Goal: Information Seeking & Learning: Find contact information

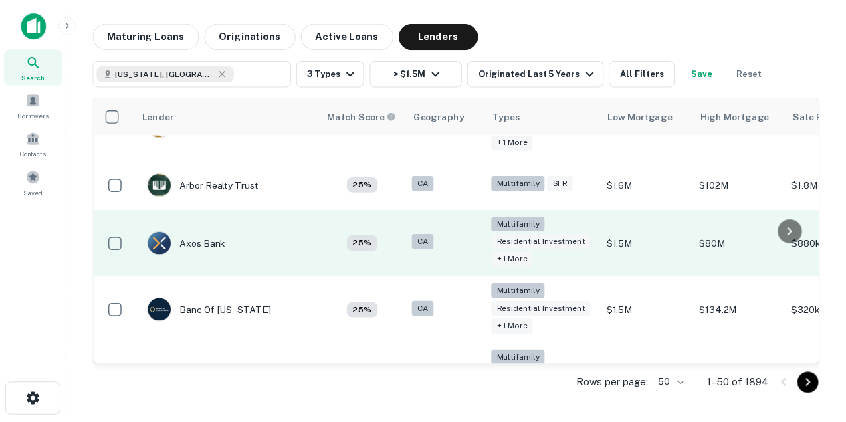
scroll to position [227, 0]
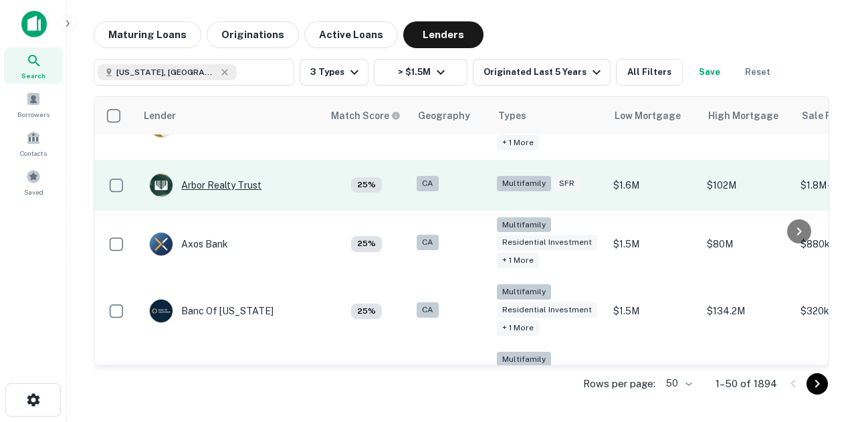
click at [236, 177] on div "Arbor Realty Trust" at bounding box center [205, 185] width 112 height 24
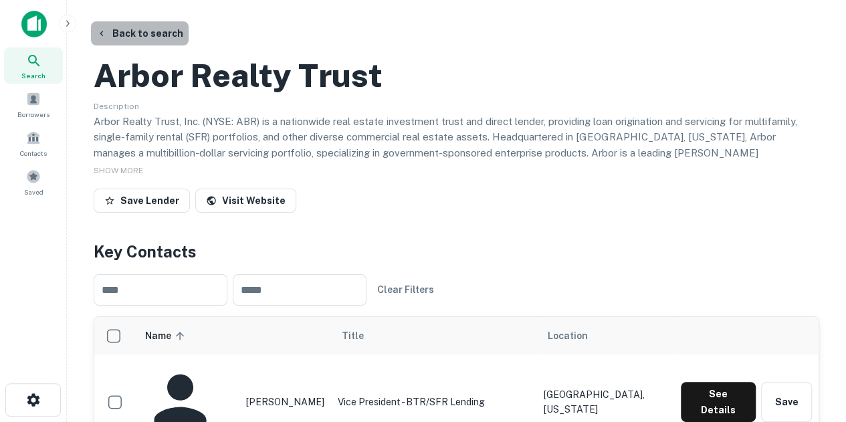
click at [143, 39] on button "Back to search" at bounding box center [140, 33] width 98 height 24
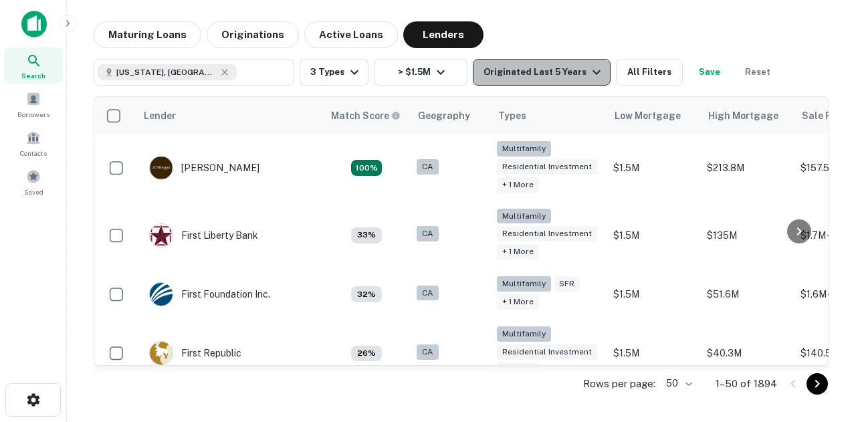
click at [571, 69] on div "Originated Last 5 Years" at bounding box center [544, 72] width 121 height 16
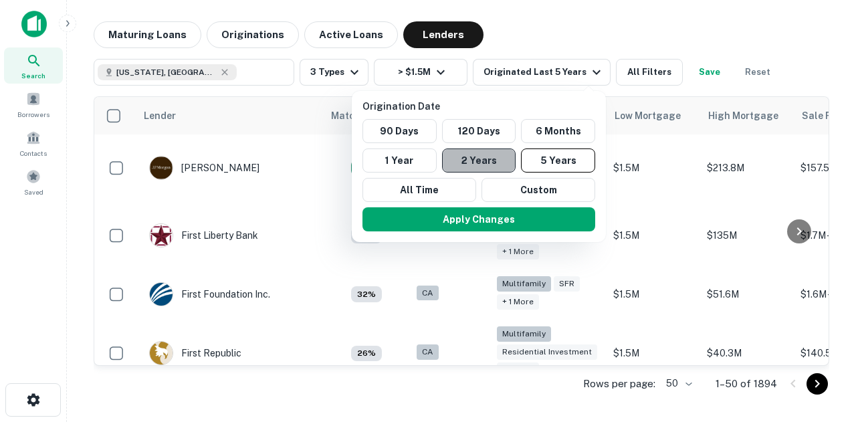
click at [491, 153] on button "2 Years" at bounding box center [479, 161] width 74 height 24
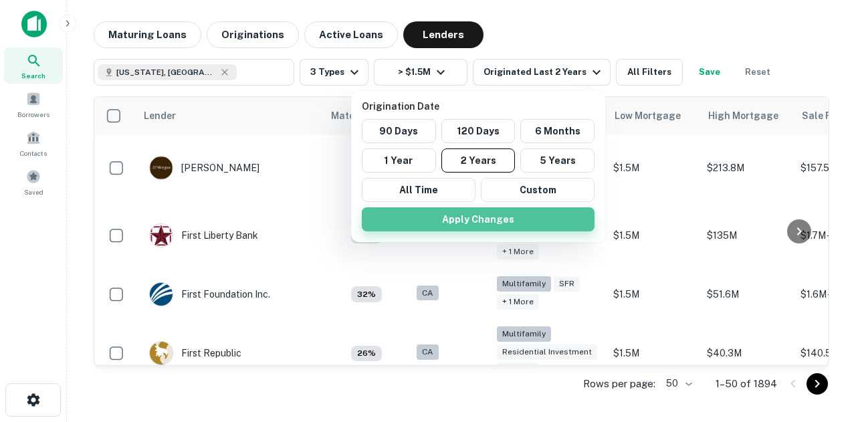
click at [491, 215] on button "Apply Changes" at bounding box center [478, 219] width 233 height 24
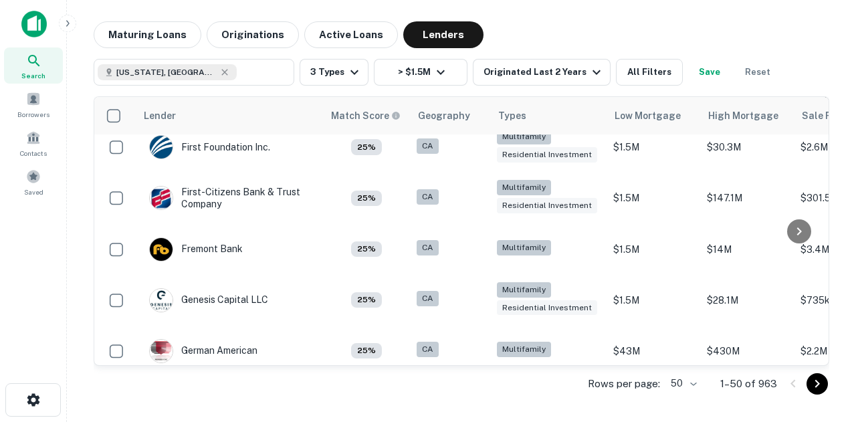
scroll to position [1217, 0]
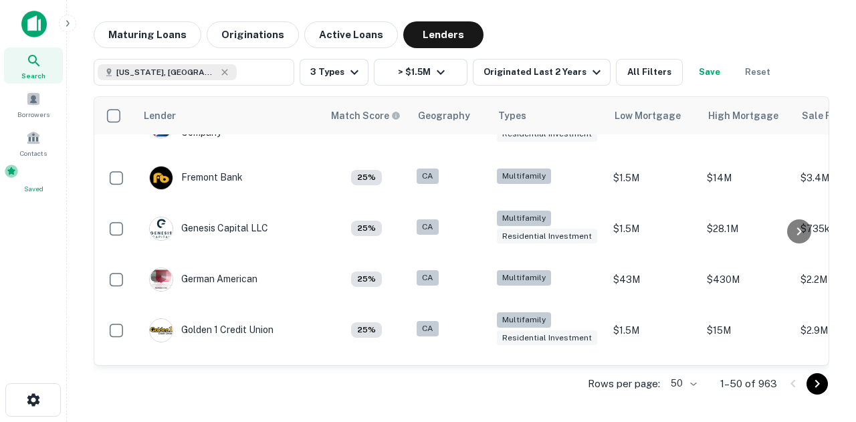
click at [19, 177] on span at bounding box center [11, 171] width 15 height 15
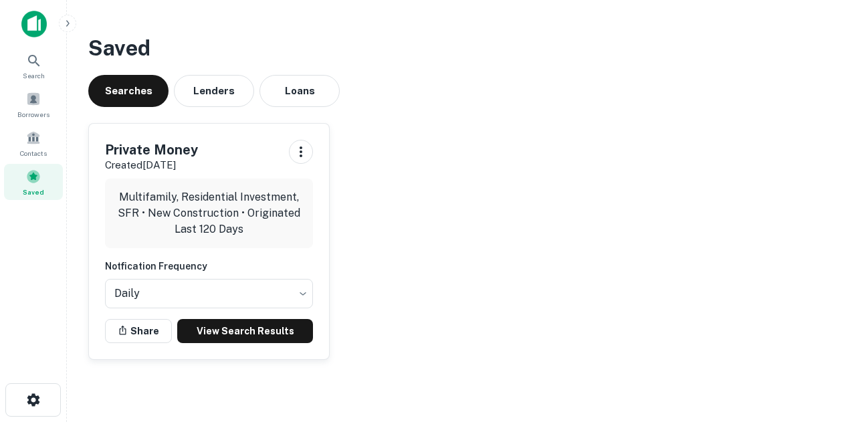
click at [202, 203] on p "Multifamily, Residential Investment, SFR • New Construction • Originated Last 1…" at bounding box center [209, 213] width 187 height 48
click at [234, 327] on link "View Search Results" at bounding box center [245, 331] width 136 height 24
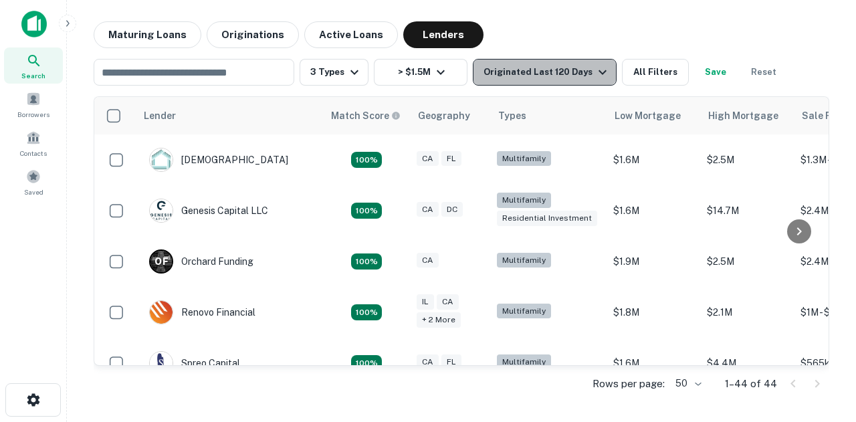
click at [586, 72] on div "Originated Last 120 Days" at bounding box center [547, 72] width 127 height 16
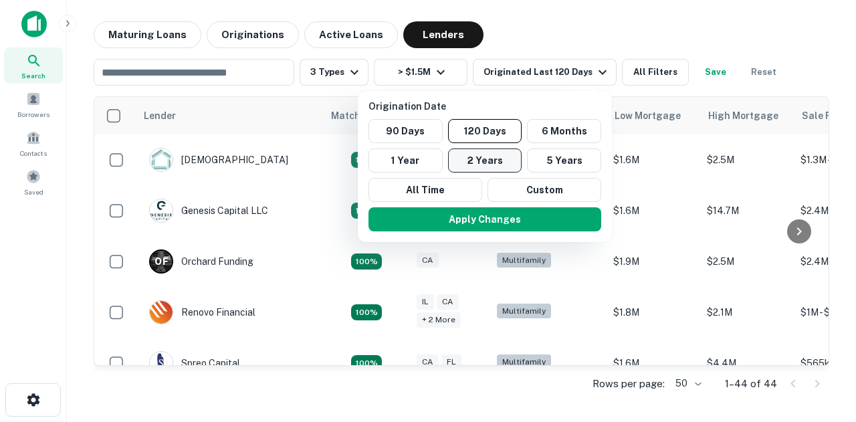
click at [487, 159] on button "2 Years" at bounding box center [485, 161] width 74 height 24
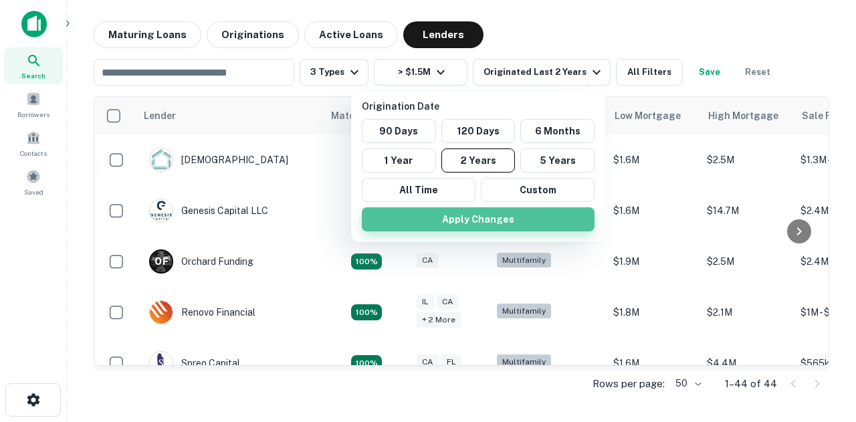
click at [504, 221] on button "Apply Changes" at bounding box center [478, 219] width 233 height 24
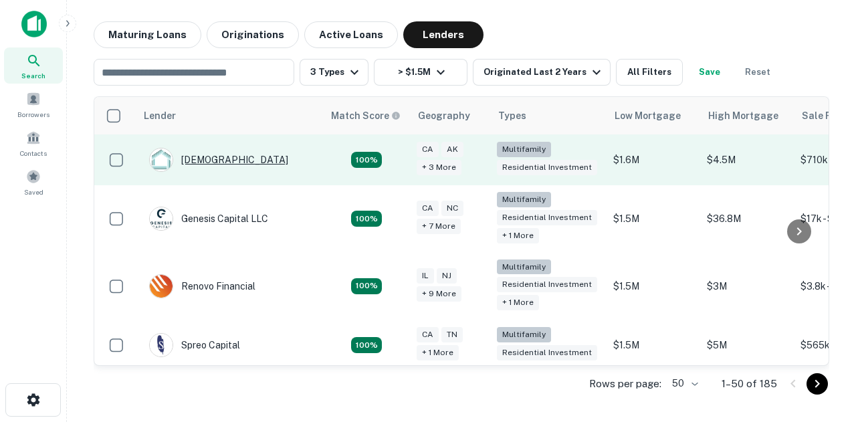
click at [218, 154] on div "[DEMOGRAPHIC_DATA]" at bounding box center [218, 160] width 139 height 24
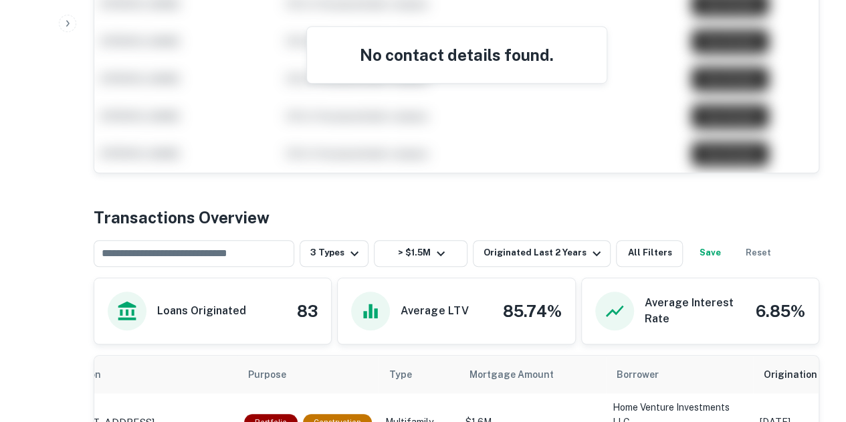
scroll to position [358, 0]
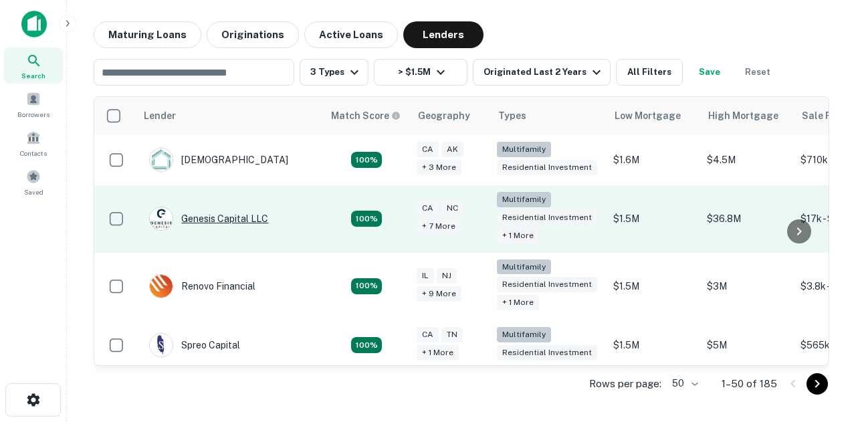
click at [237, 221] on div "Genesis Capital LLC" at bounding box center [208, 219] width 119 height 24
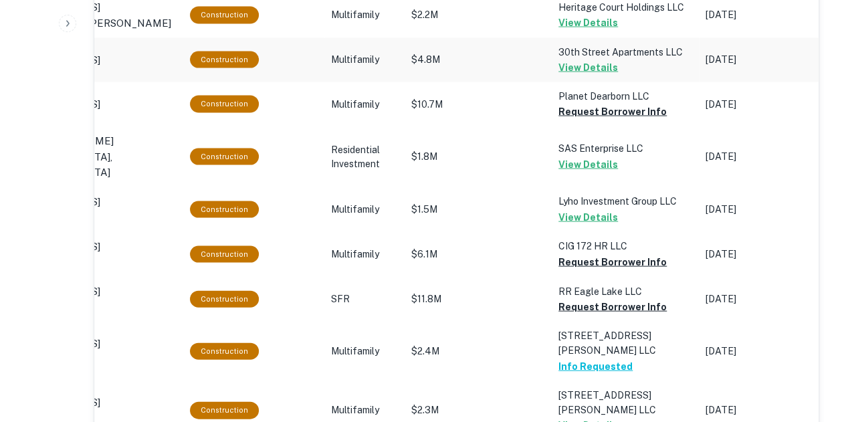
scroll to position [1292, 0]
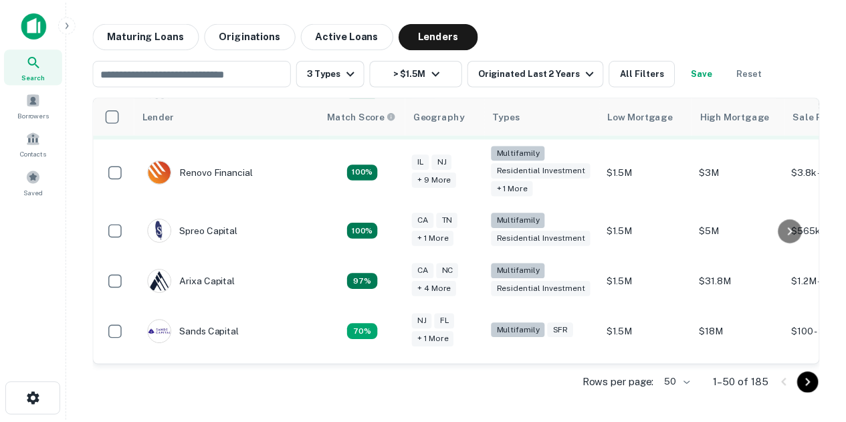
scroll to position [115, 0]
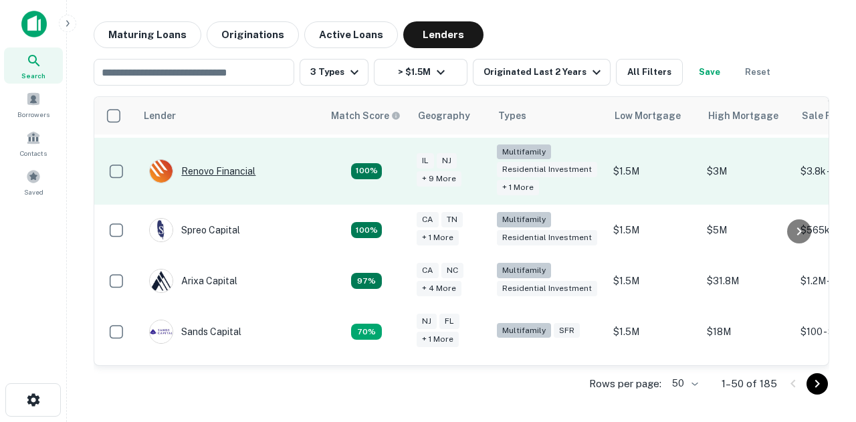
click at [219, 167] on div "Renovo Financial" at bounding box center [202, 171] width 106 height 24
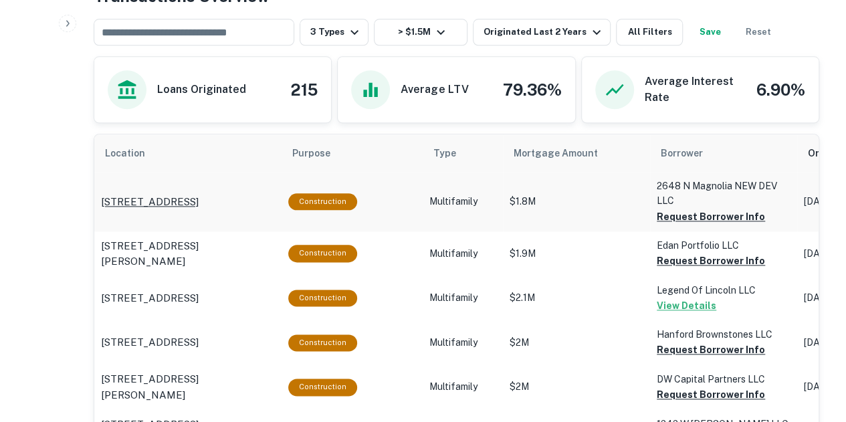
drag, startPoint x: 96, startPoint y: 189, endPoint x: 146, endPoint y: 211, distance: 54.2
click at [146, 211] on td "2648 N Magnolia Ave Chicago, IL60614" at bounding box center [187, 201] width 187 height 59
copy p "2648 N Magnolia Ave Chicago, IL60614"
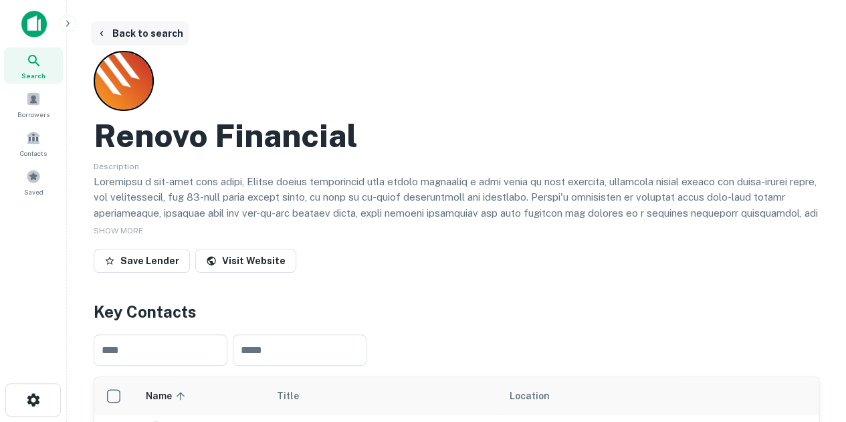
click at [132, 37] on button "Back to search" at bounding box center [140, 33] width 98 height 24
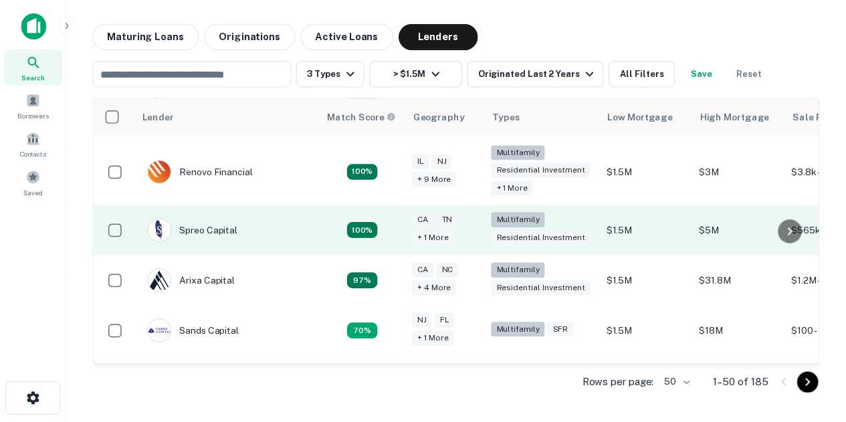
scroll to position [140, 0]
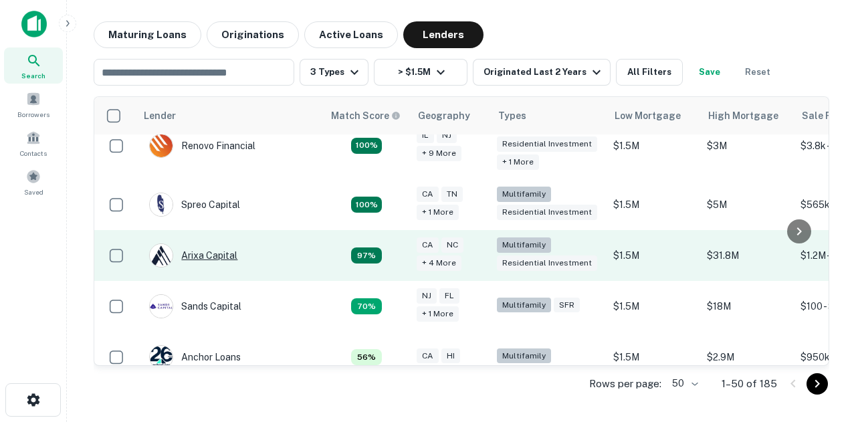
click at [219, 251] on div "Arixa Capital" at bounding box center [193, 255] width 88 height 24
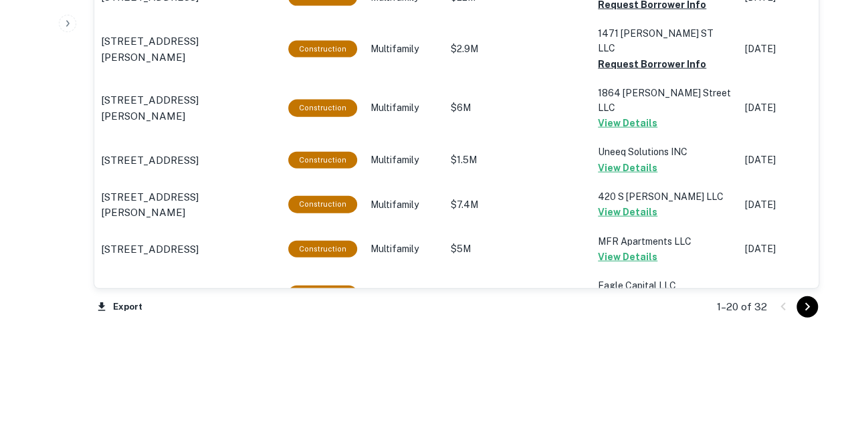
scroll to position [1485, 0]
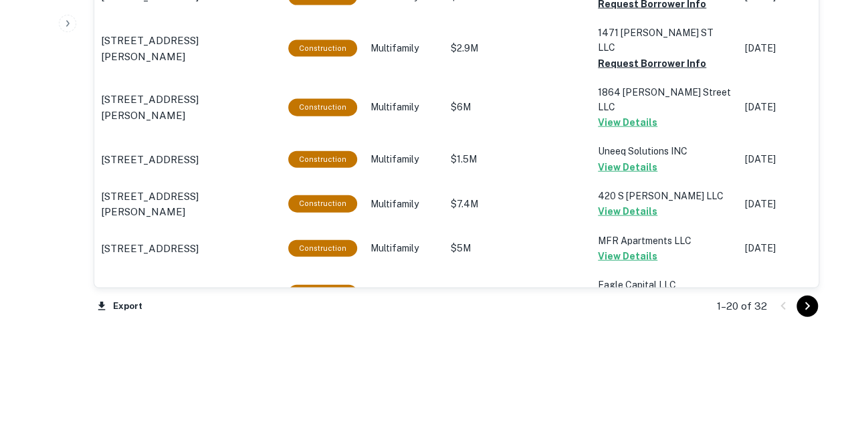
click at [803, 302] on icon "Go to next page" at bounding box center [807, 306] width 16 height 16
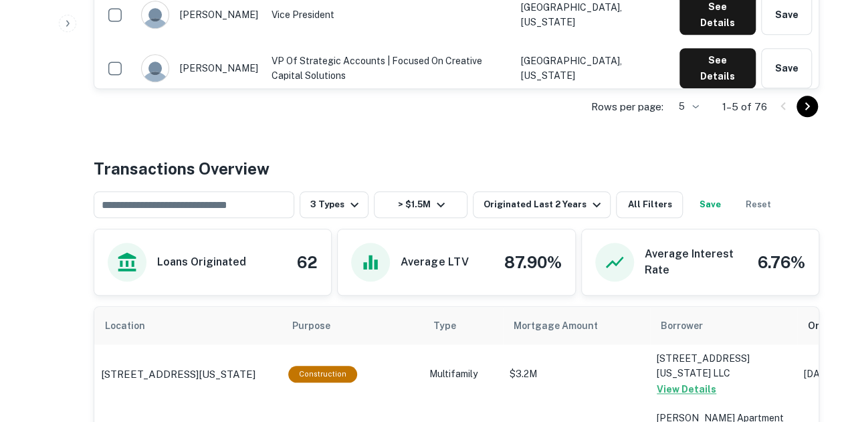
scroll to position [534, 0]
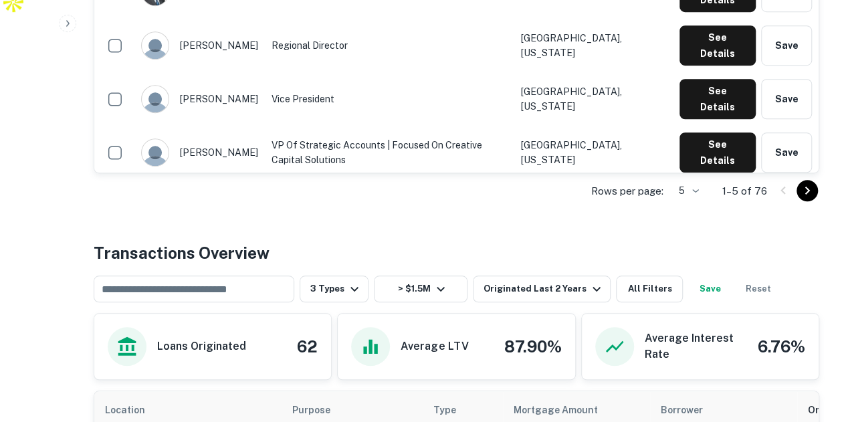
scroll to position [452, 0]
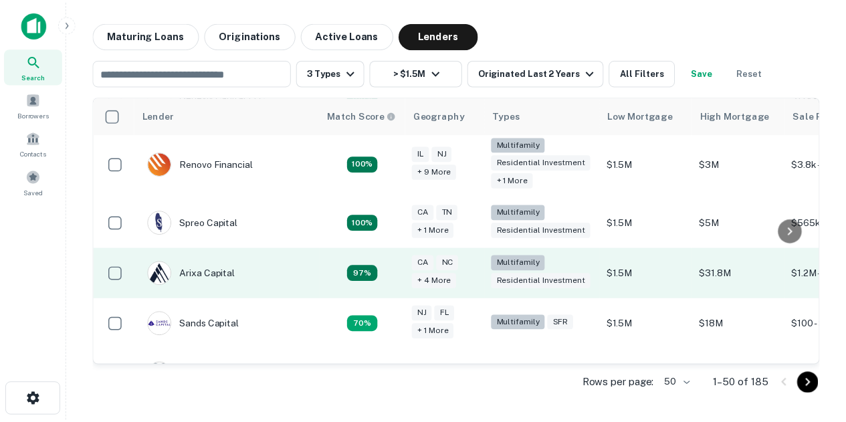
scroll to position [120, 0]
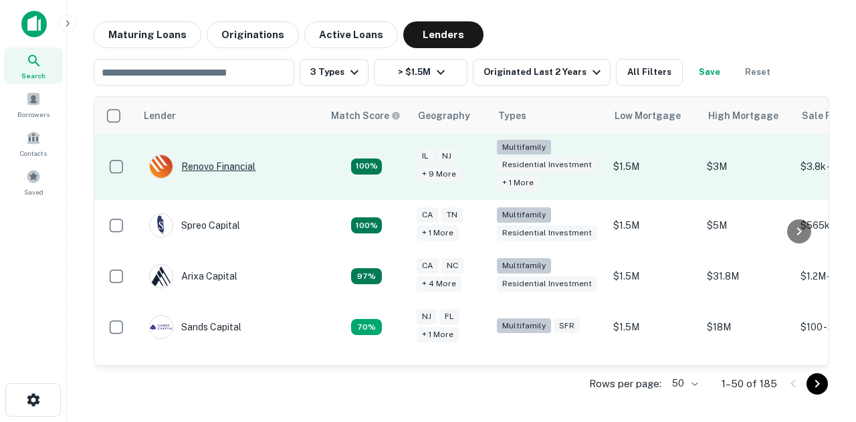
click at [227, 161] on div "Renovo Financial" at bounding box center [202, 167] width 106 height 24
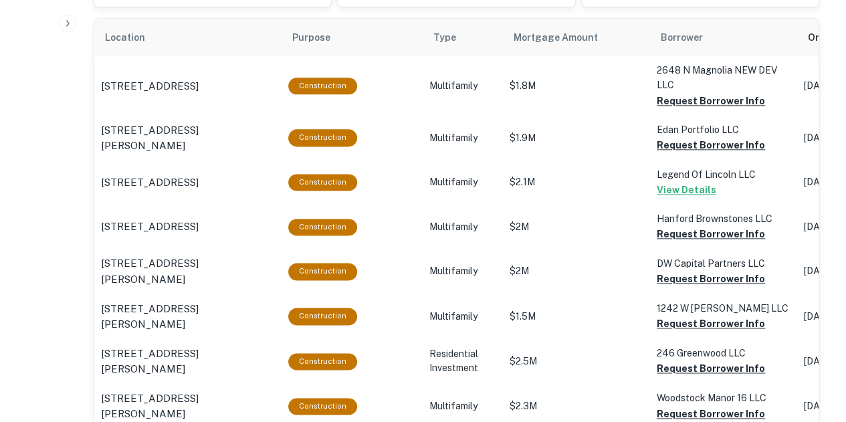
scroll to position [792, 0]
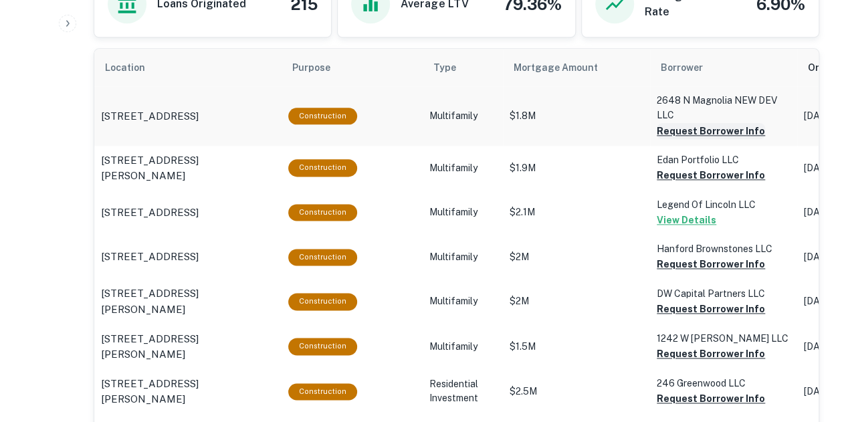
click at [710, 129] on button "Request Borrower Info" at bounding box center [711, 131] width 108 height 16
click at [704, 171] on button "Request Borrower Info" at bounding box center [711, 175] width 108 height 16
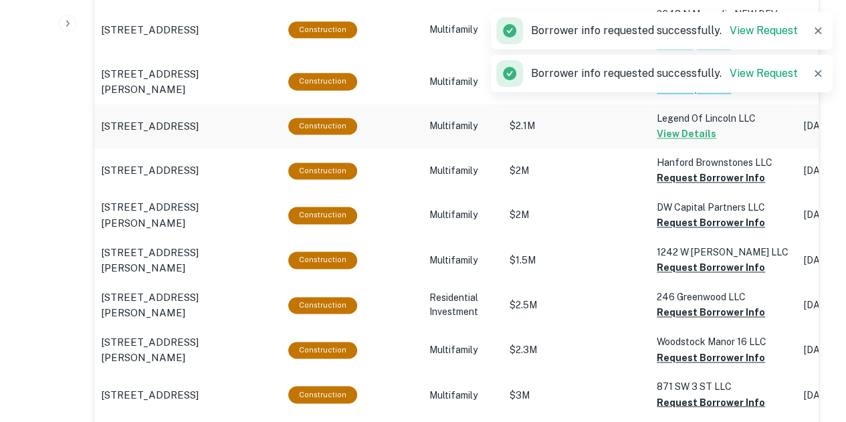
scroll to position [879, 0]
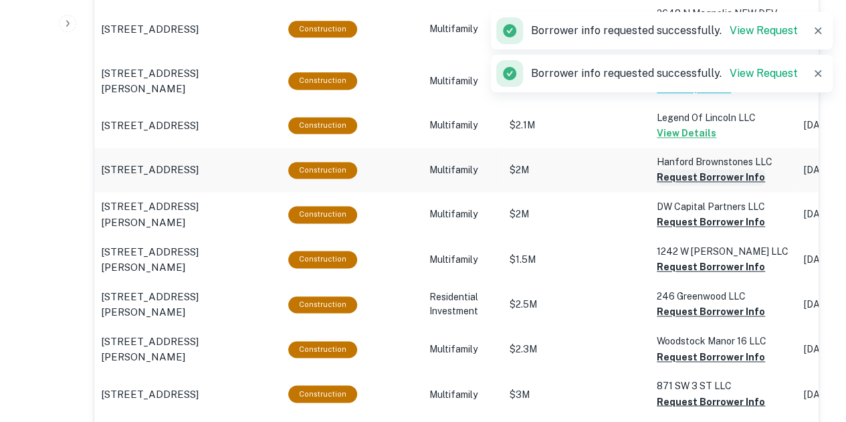
click at [704, 176] on button "Request Borrower Info" at bounding box center [711, 177] width 108 height 16
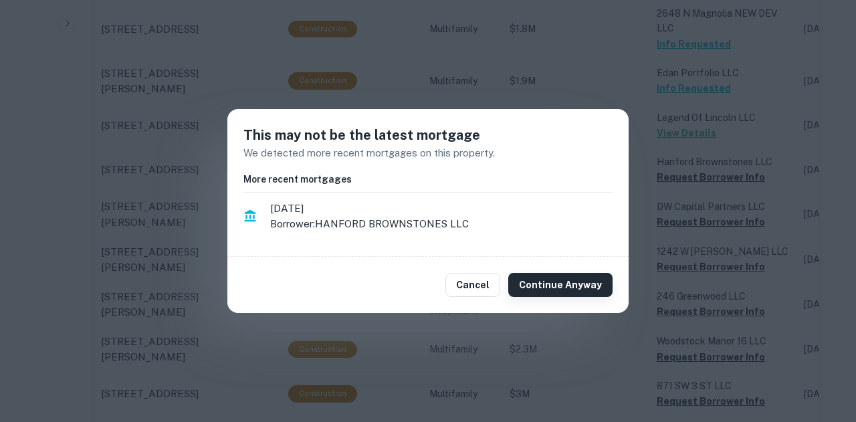
click at [584, 282] on button "Continue Anyway" at bounding box center [560, 285] width 104 height 24
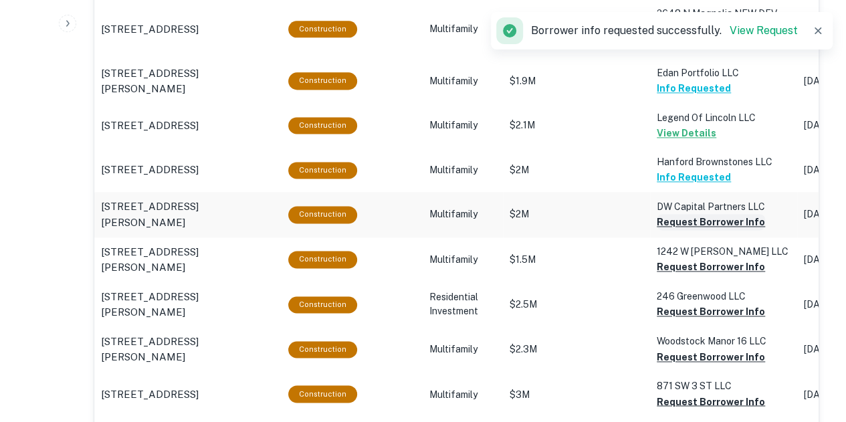
click at [682, 223] on button "Request Borrower Info" at bounding box center [711, 222] width 108 height 16
click at [677, 262] on button "Request Borrower Info" at bounding box center [711, 267] width 108 height 16
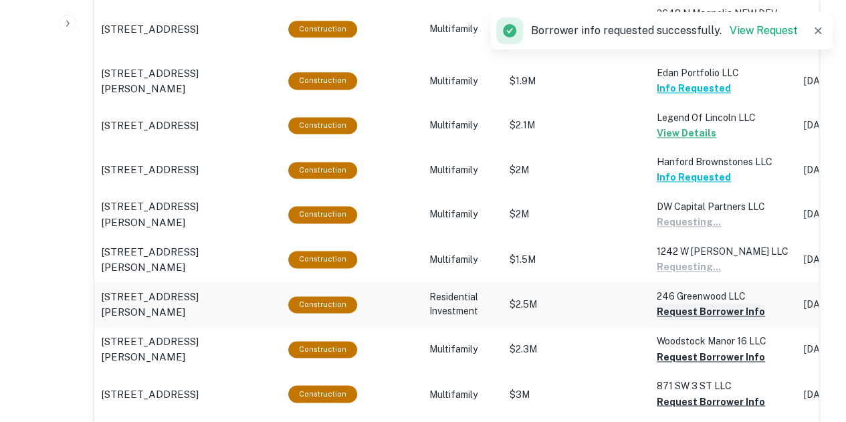
click at [678, 304] on button "Request Borrower Info" at bounding box center [711, 312] width 108 height 16
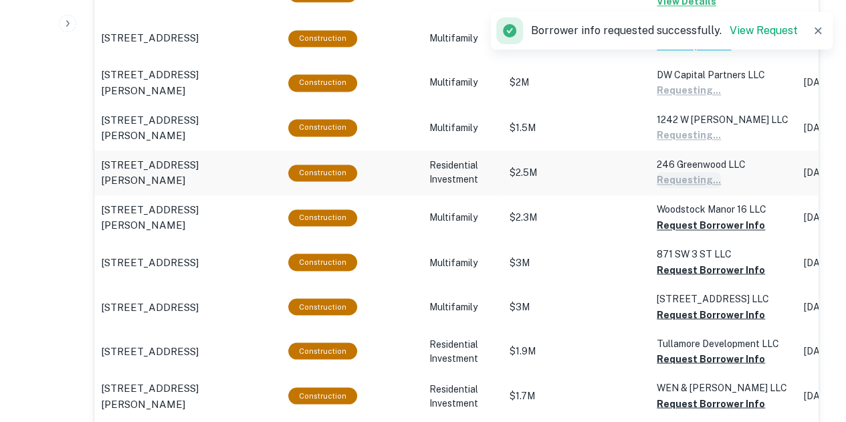
scroll to position [1011, 0]
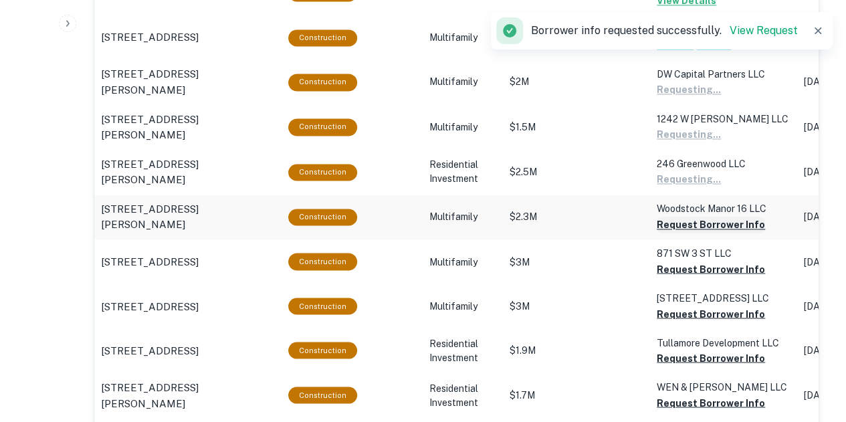
click at [681, 225] on button "Request Borrower Info" at bounding box center [711, 225] width 108 height 16
click at [680, 270] on button "Request Borrower Info" at bounding box center [711, 269] width 108 height 16
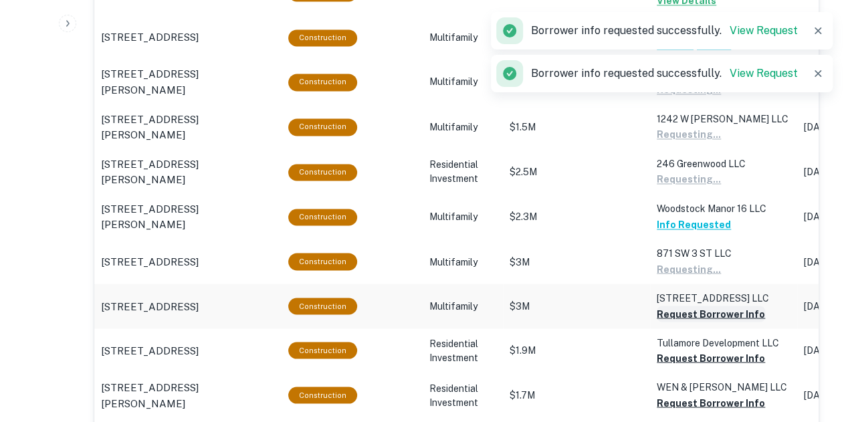
click at [678, 307] on button "Request Borrower Info" at bounding box center [711, 314] width 108 height 16
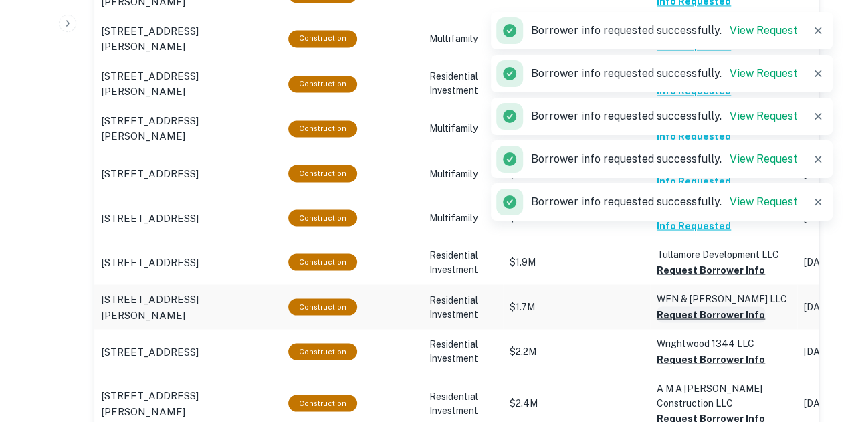
scroll to position [1101, 0]
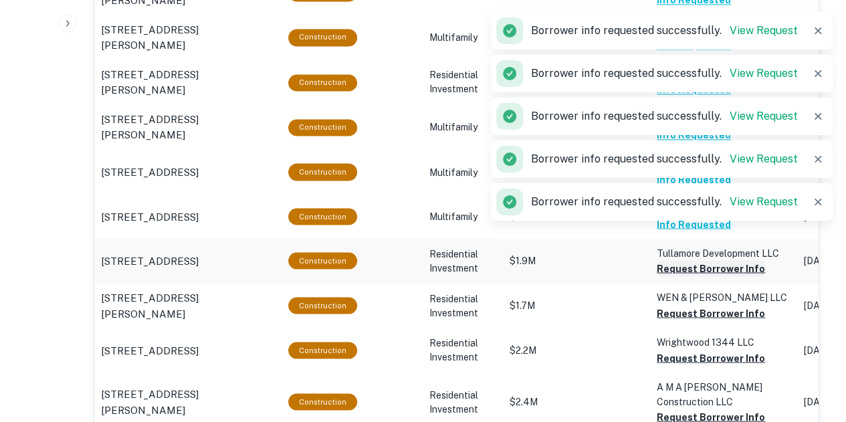
click at [689, 265] on button "Request Borrower Info" at bounding box center [711, 268] width 108 height 16
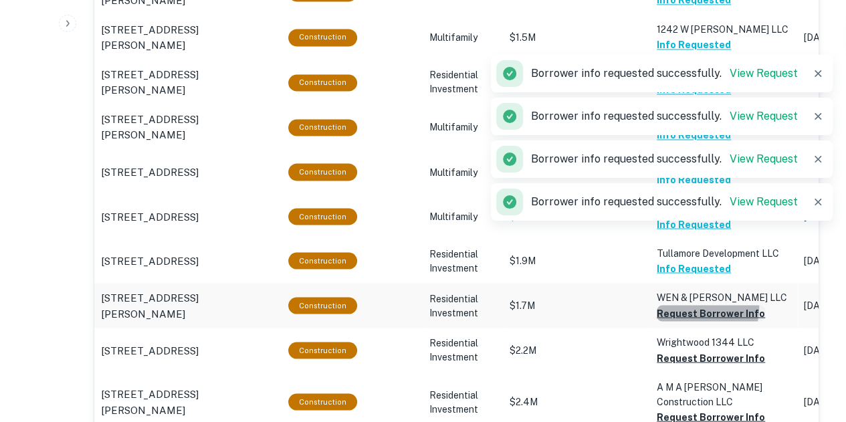
click at [687, 305] on button "Request Borrower Info" at bounding box center [711, 313] width 108 height 16
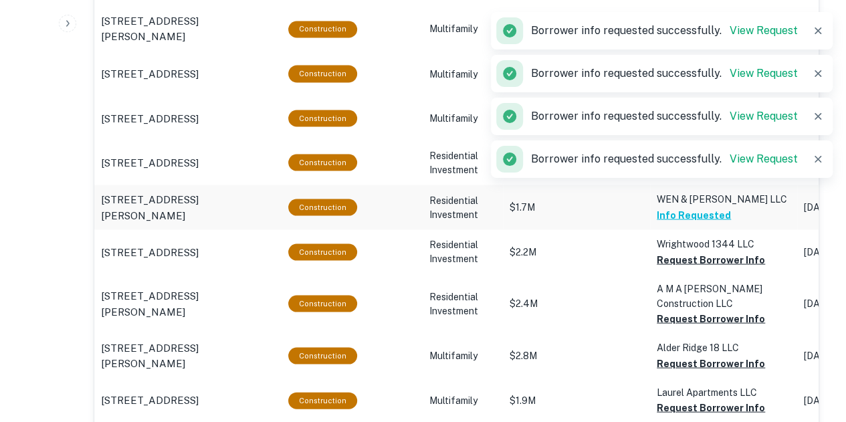
scroll to position [1211, 0]
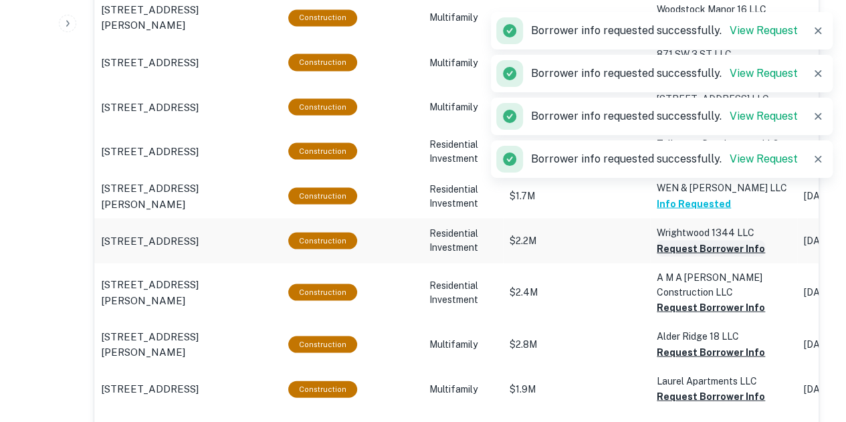
click at [687, 247] on button "Request Borrower Info" at bounding box center [711, 248] width 108 height 16
click at [686, 304] on button "Request Borrower Info" at bounding box center [711, 307] width 108 height 16
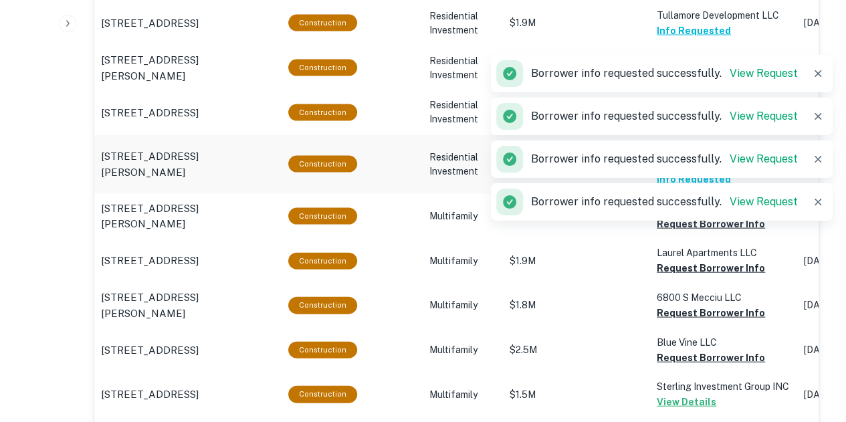
scroll to position [1339, 0]
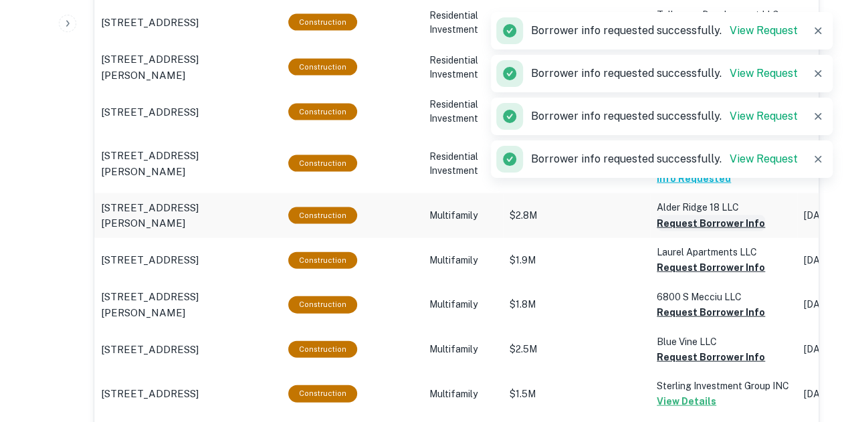
click at [685, 219] on button "Request Borrower Info" at bounding box center [711, 223] width 108 height 16
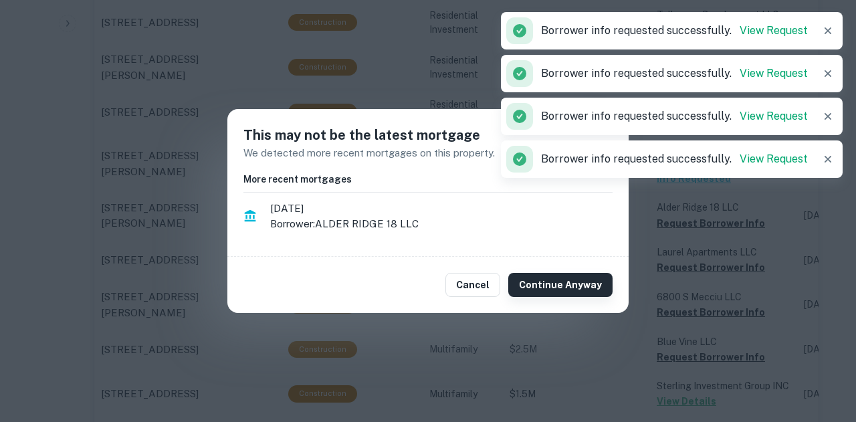
click at [574, 287] on button "Continue Anyway" at bounding box center [560, 285] width 104 height 24
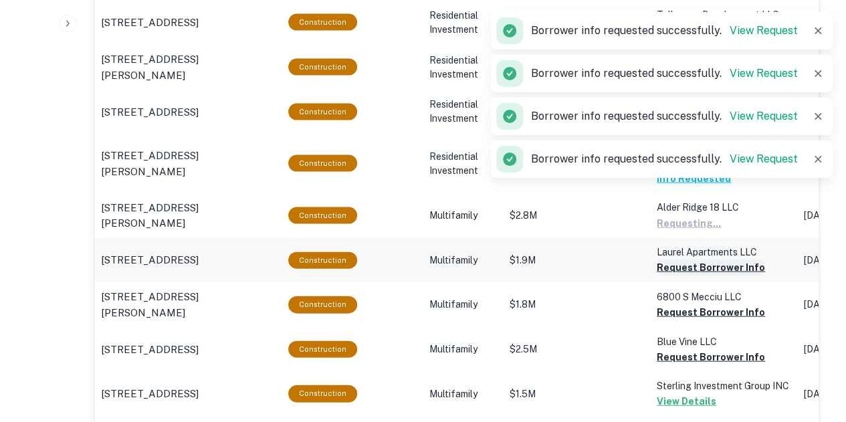
click at [698, 262] on button "Request Borrower Info" at bounding box center [711, 268] width 108 height 16
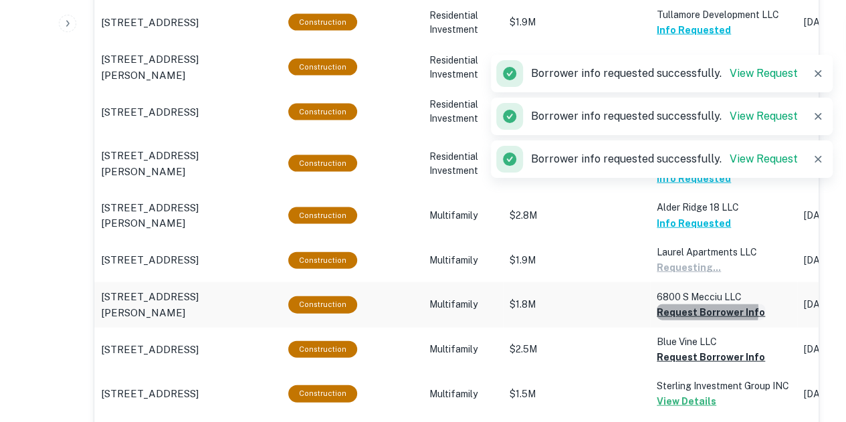
click at [688, 308] on button "Request Borrower Info" at bounding box center [711, 312] width 108 height 16
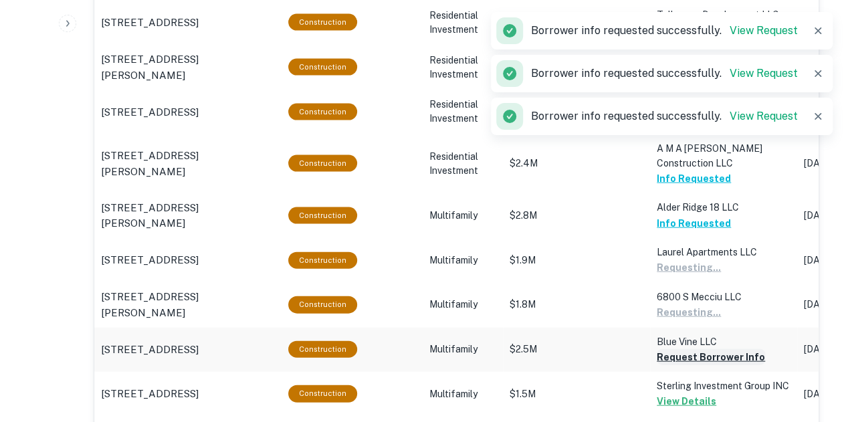
click at [685, 351] on button "Request Borrower Info" at bounding box center [711, 357] width 108 height 16
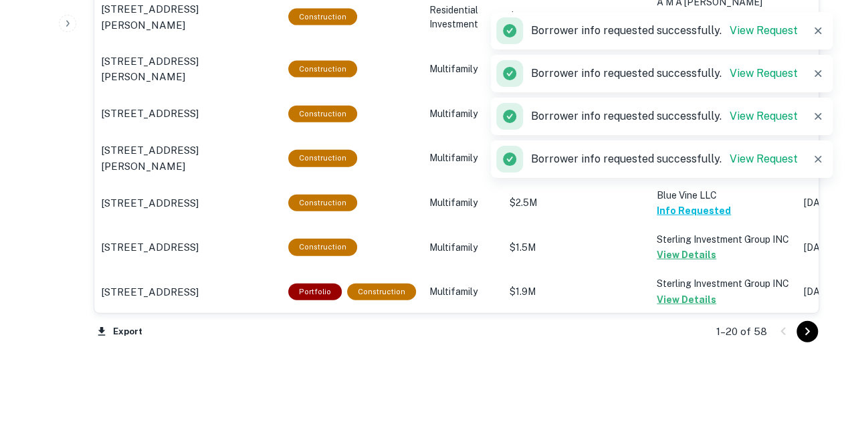
scroll to position [1540, 0]
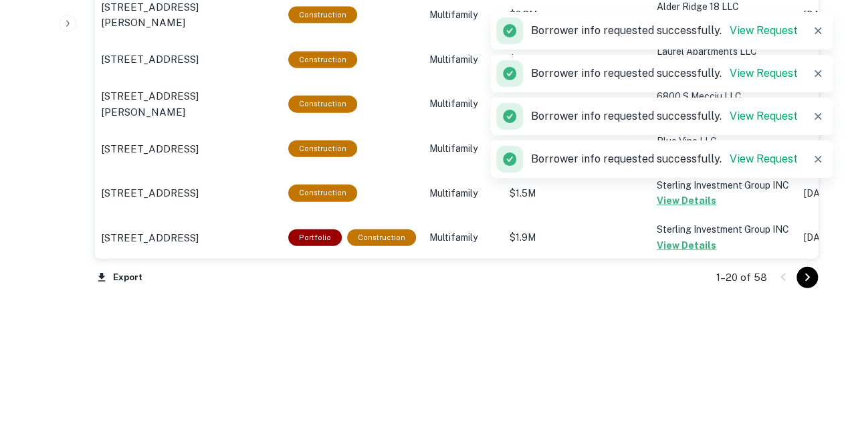
click at [809, 274] on icon "Go to next page" at bounding box center [807, 278] width 16 height 16
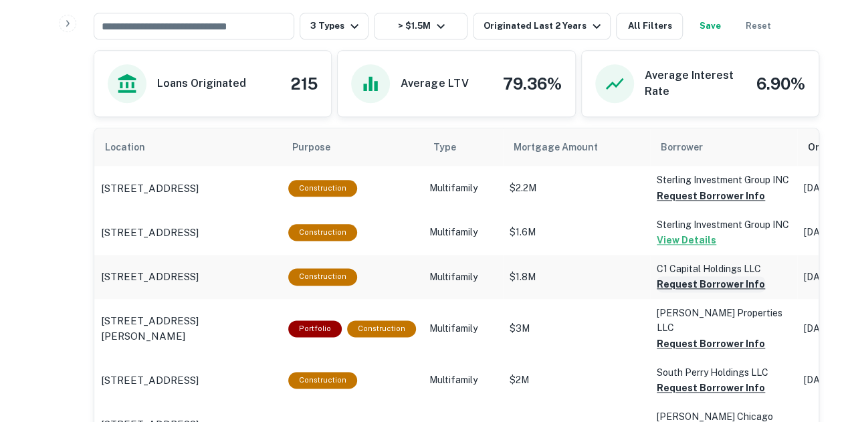
scroll to position [712, 0]
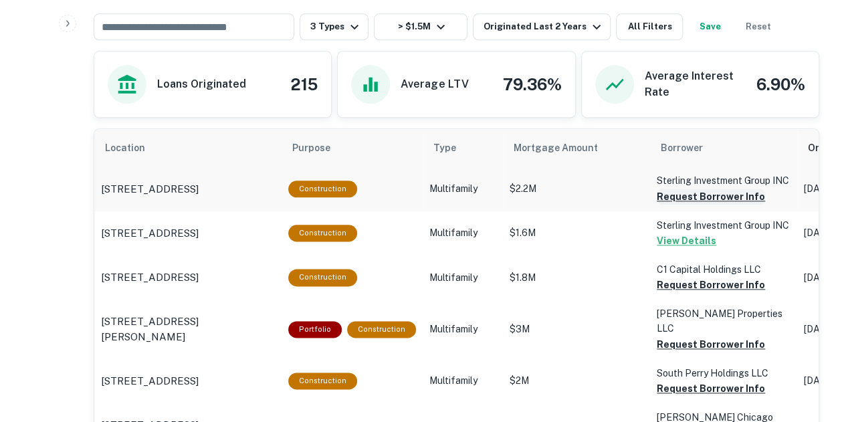
click at [684, 189] on button "Request Borrower Info" at bounding box center [711, 197] width 108 height 16
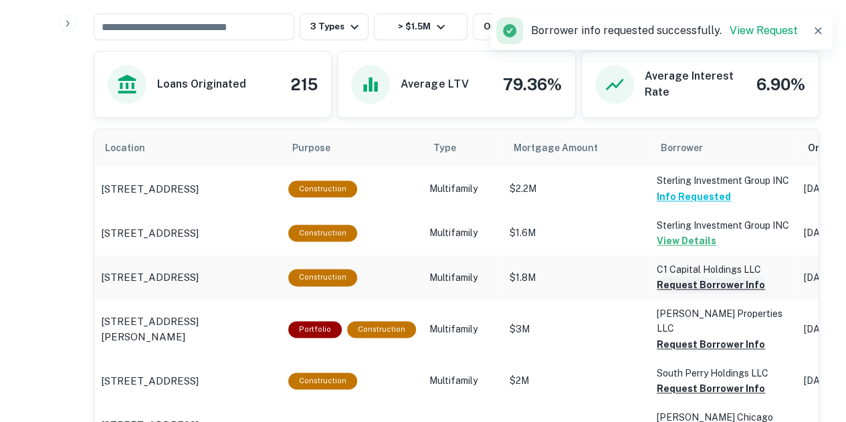
click at [693, 282] on button "Request Borrower Info" at bounding box center [711, 285] width 108 height 16
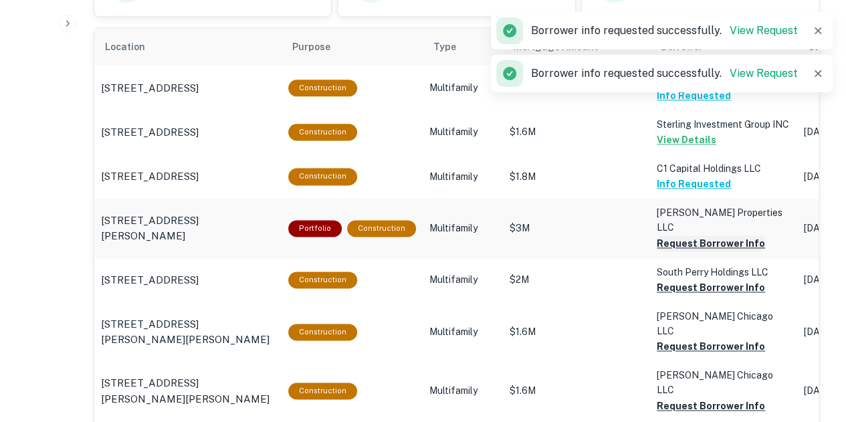
click at [693, 235] on button "Request Borrower Info" at bounding box center [711, 243] width 108 height 16
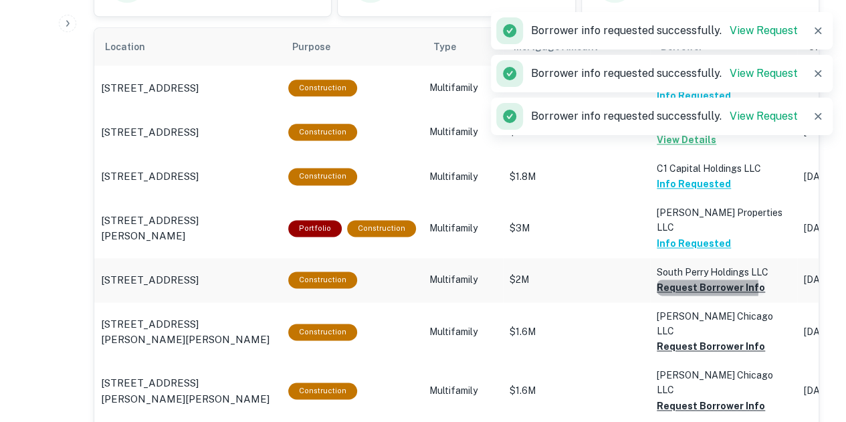
click at [683, 280] on button "Request Borrower Info" at bounding box center [711, 288] width 108 height 16
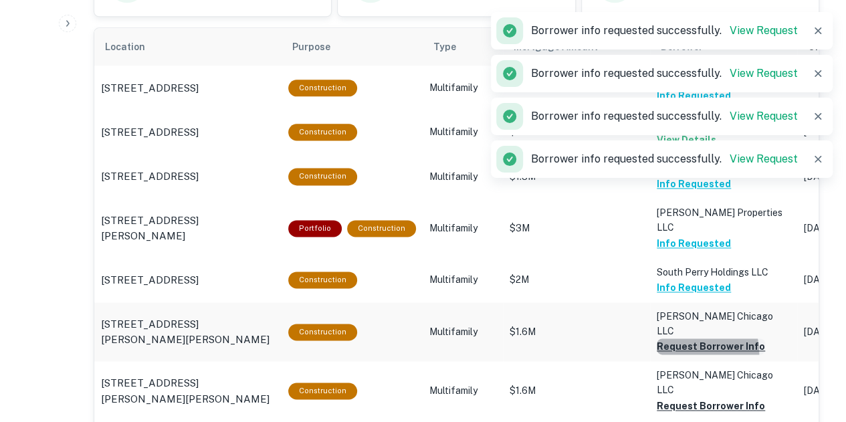
click at [685, 338] on button "Request Borrower Info" at bounding box center [711, 346] width 108 height 16
click at [685, 398] on button "Request Borrower Info" at bounding box center [711, 406] width 108 height 16
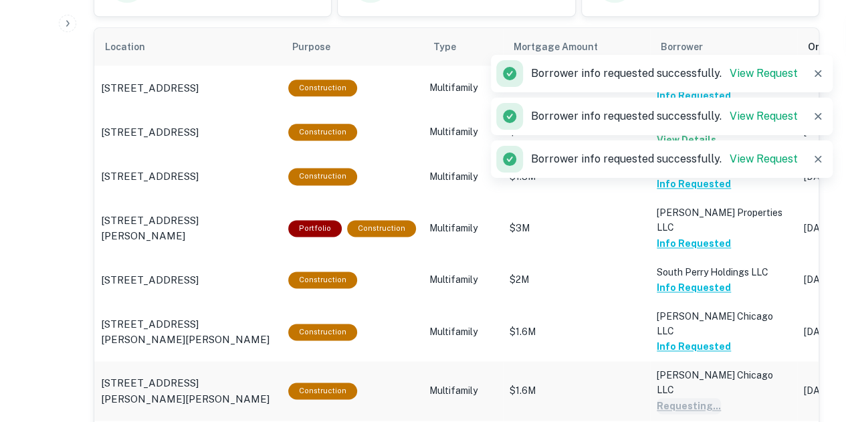
scroll to position [950, 0]
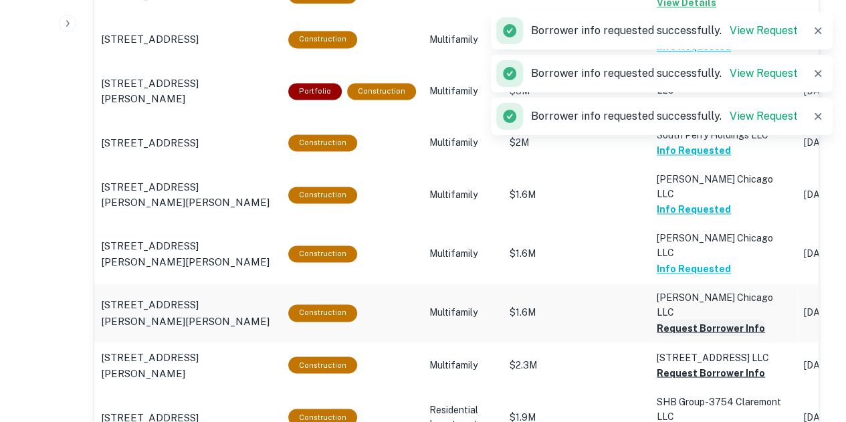
click at [686, 320] on button "Request Borrower Info" at bounding box center [711, 328] width 108 height 16
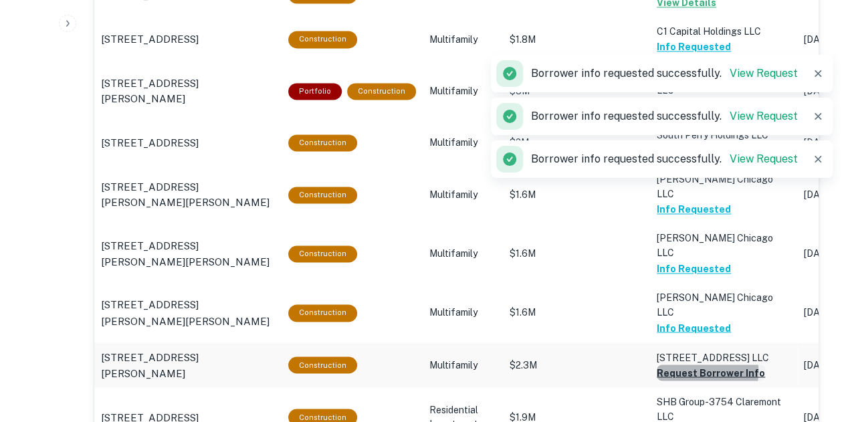
click at [685, 365] on button "Request Borrower Info" at bounding box center [711, 373] width 108 height 16
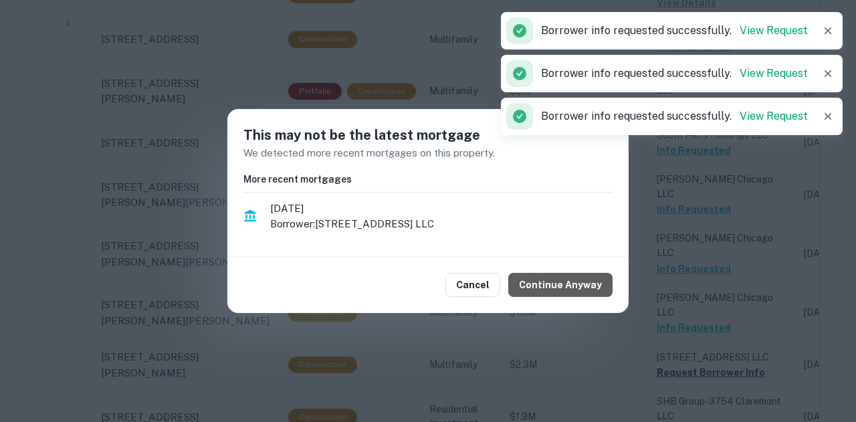
drag, startPoint x: 587, startPoint y: 282, endPoint x: 622, endPoint y: 284, distance: 35.6
click at [587, 282] on button "Continue Anyway" at bounding box center [560, 285] width 104 height 24
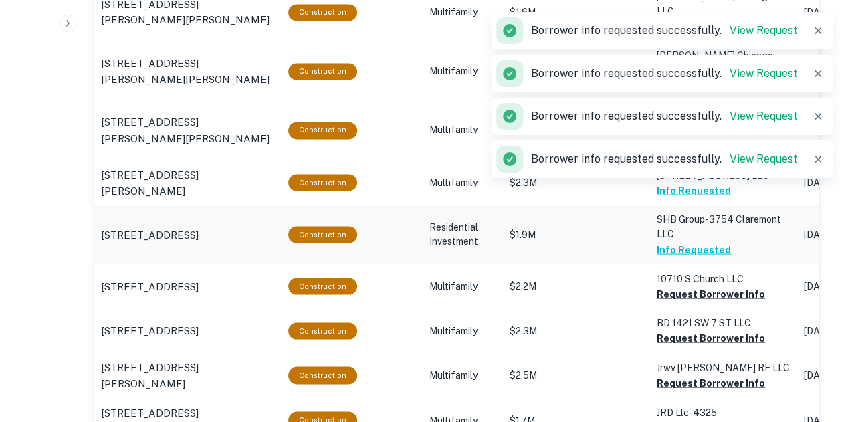
scroll to position [1133, 0]
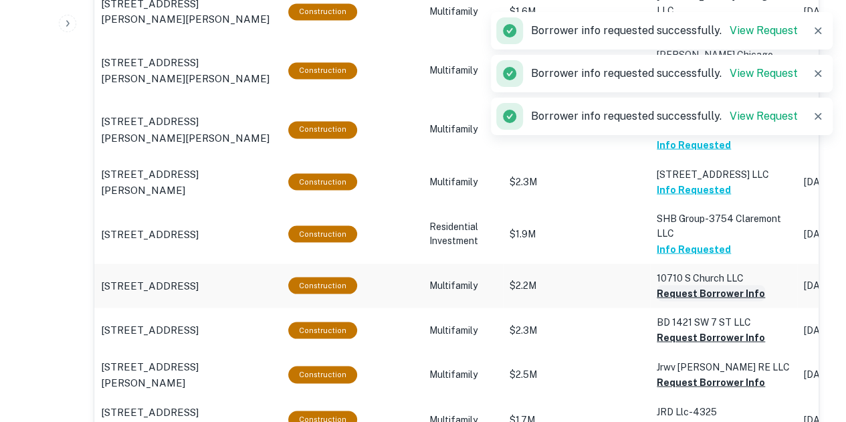
click at [695, 285] on button "Request Borrower Info" at bounding box center [711, 293] width 108 height 16
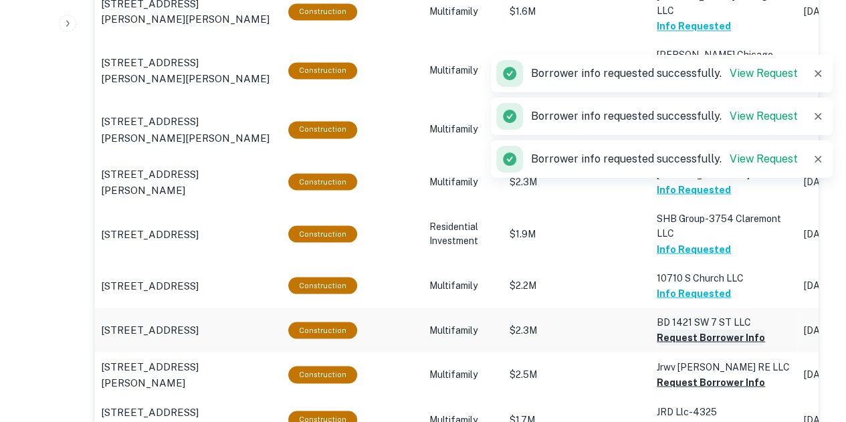
click at [695, 329] on button "Request Borrower Info" at bounding box center [711, 337] width 108 height 16
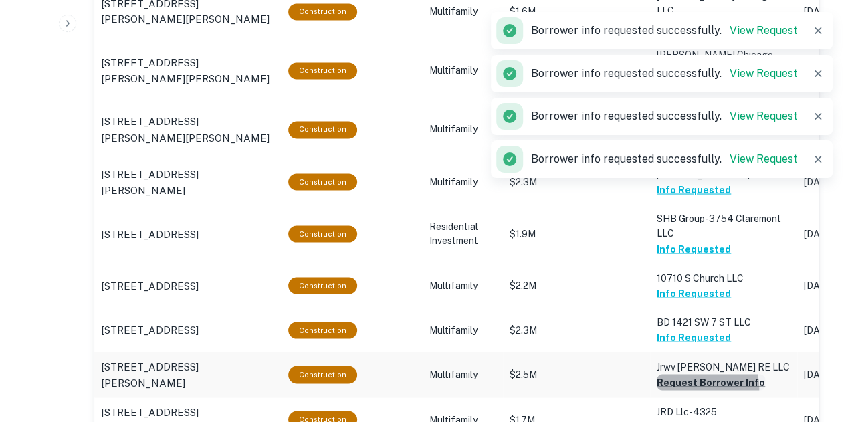
click at [689, 374] on button "Request Borrower Info" at bounding box center [711, 382] width 108 height 16
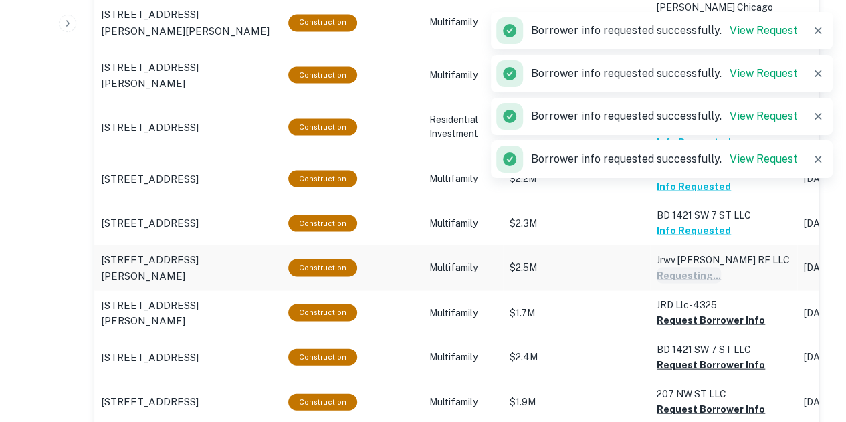
scroll to position [1263, 0]
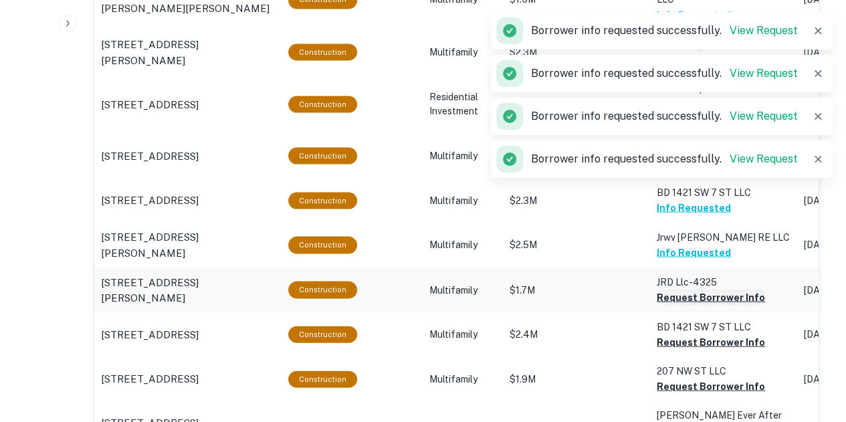
click at [684, 289] on button "Request Borrower Info" at bounding box center [711, 297] width 108 height 16
click at [684, 334] on button "Request Borrower Info" at bounding box center [711, 342] width 108 height 16
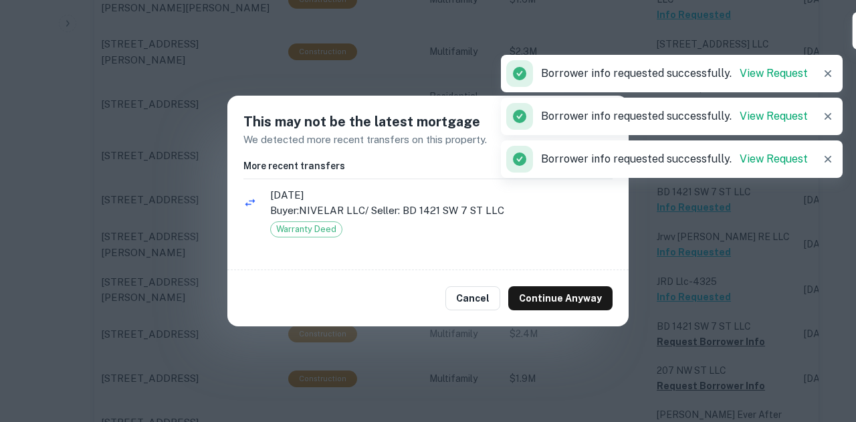
click at [557, 280] on div "Cancel Continue Anyway" at bounding box center [427, 298] width 401 height 56
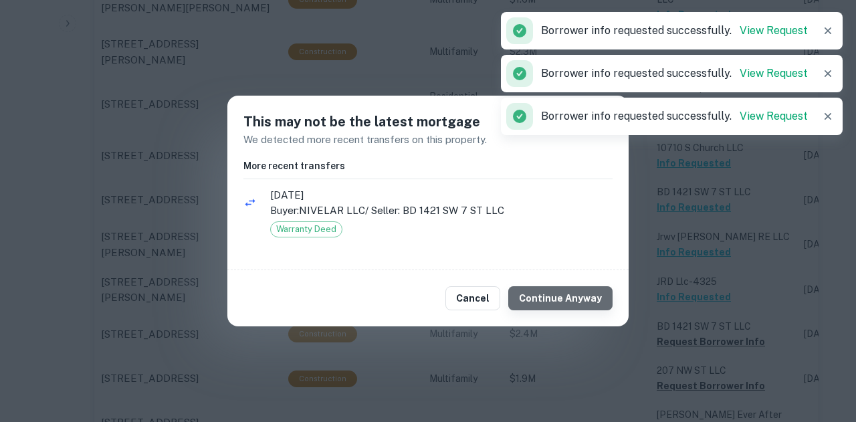
click at [582, 307] on button "Continue Anyway" at bounding box center [560, 298] width 104 height 24
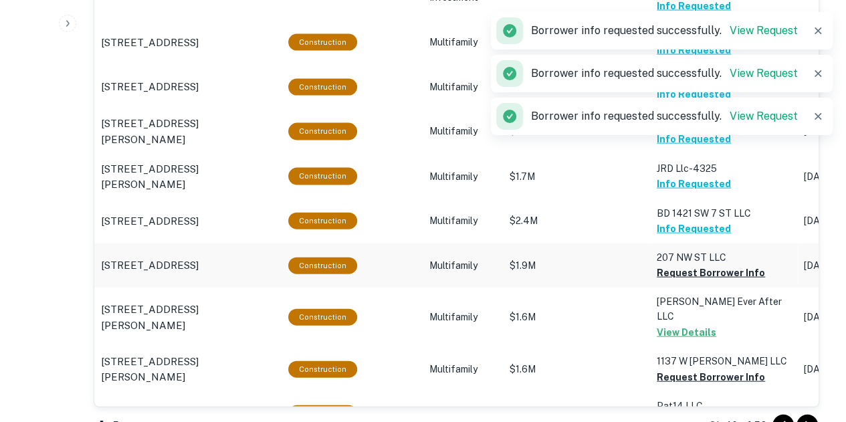
scroll to position [1378, 0]
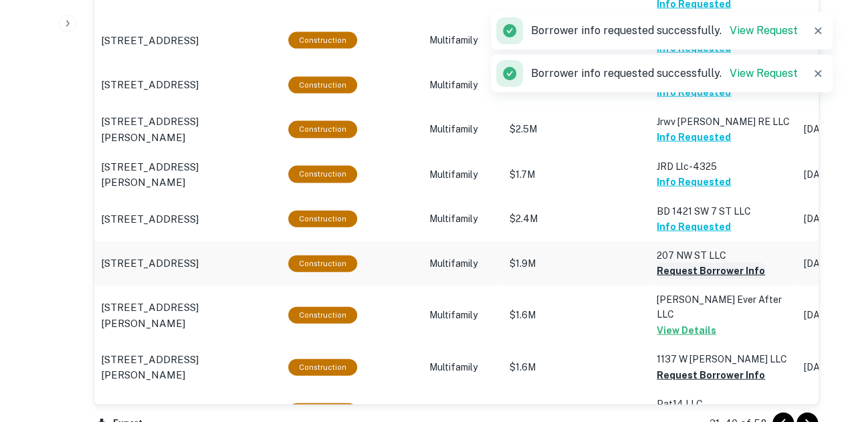
click at [693, 263] on button "Request Borrower Info" at bounding box center [711, 271] width 108 height 16
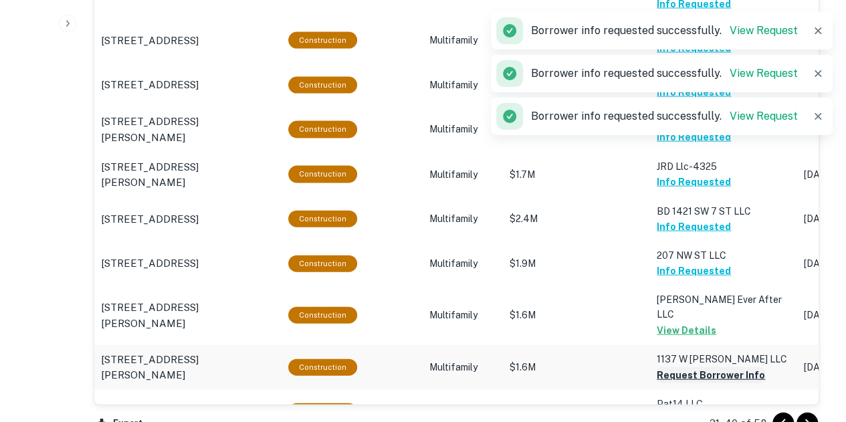
click at [690, 367] on button "Request Borrower Info" at bounding box center [711, 375] width 108 height 16
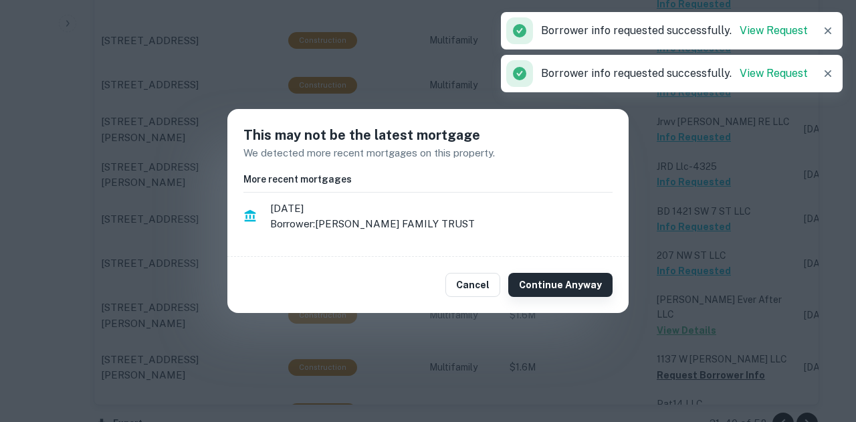
click at [581, 274] on button "Continue Anyway" at bounding box center [560, 285] width 104 height 24
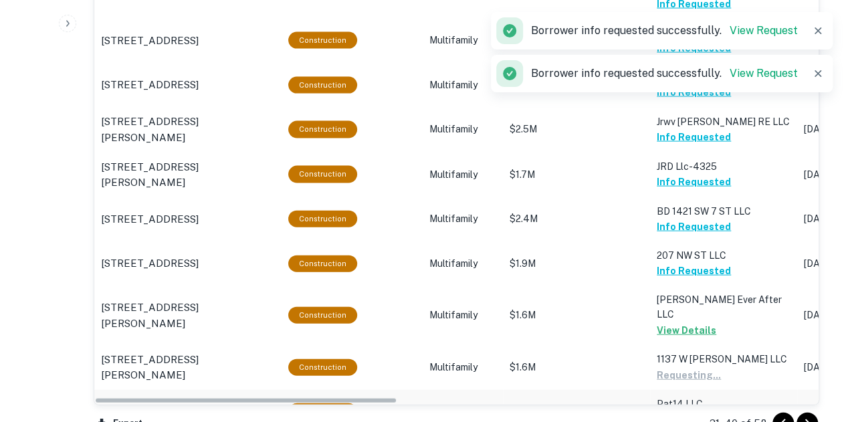
click at [676, 411] on button "Request Borrower Info" at bounding box center [711, 419] width 108 height 16
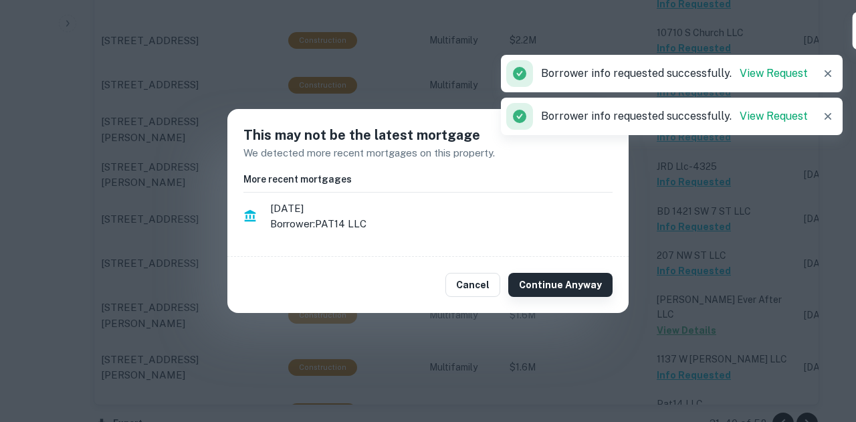
click at [573, 274] on button "Continue Anyway" at bounding box center [560, 285] width 104 height 24
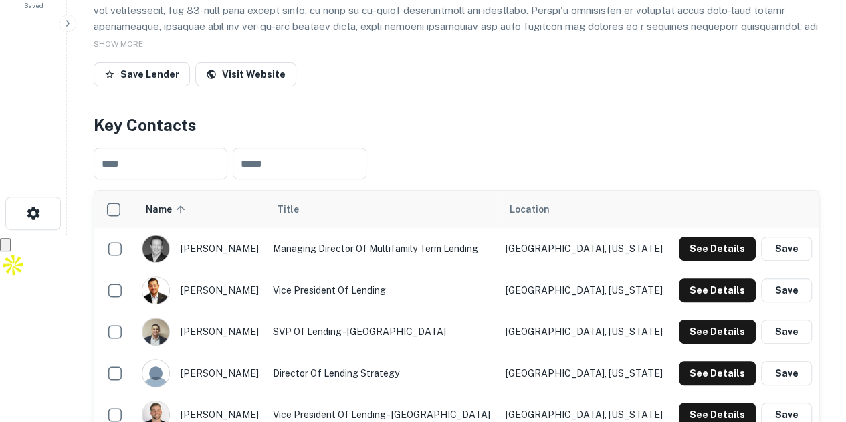
scroll to position [0, 0]
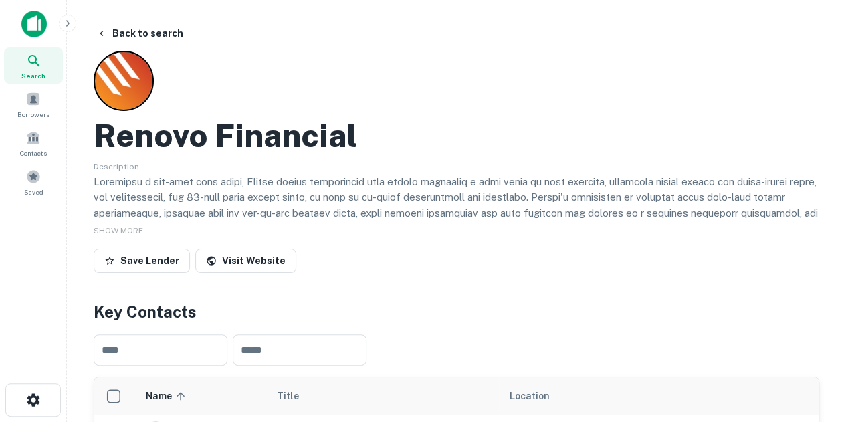
drag, startPoint x: 143, startPoint y: 30, endPoint x: 526, endPoint y: 213, distance: 424.3
click at [143, 30] on button "Back to search" at bounding box center [140, 33] width 98 height 24
click at [143, 31] on button "Back to search" at bounding box center [140, 33] width 98 height 24
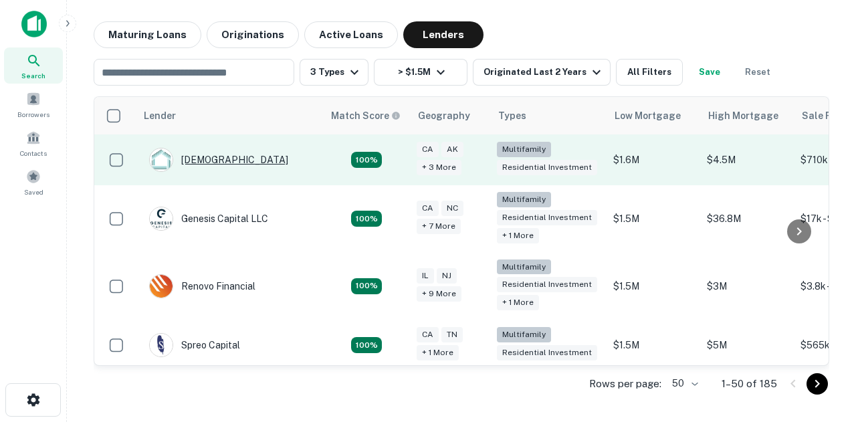
click at [211, 155] on div "[DEMOGRAPHIC_DATA]" at bounding box center [218, 160] width 139 height 24
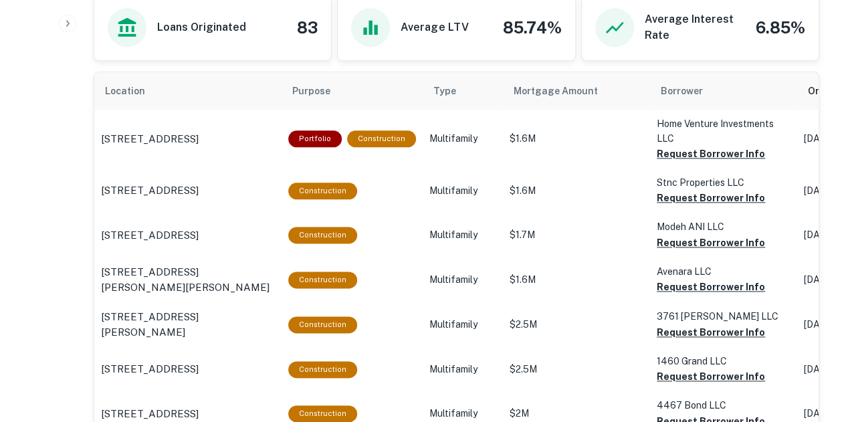
scroll to position [750, 0]
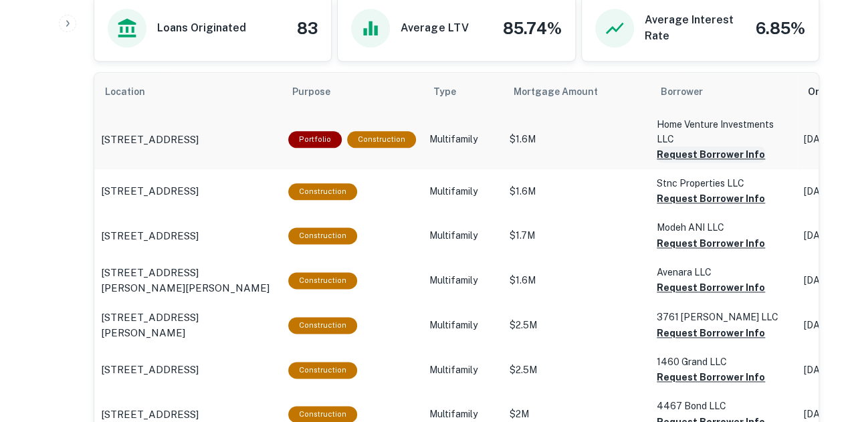
click at [673, 157] on button "Request Borrower Info" at bounding box center [711, 154] width 108 height 16
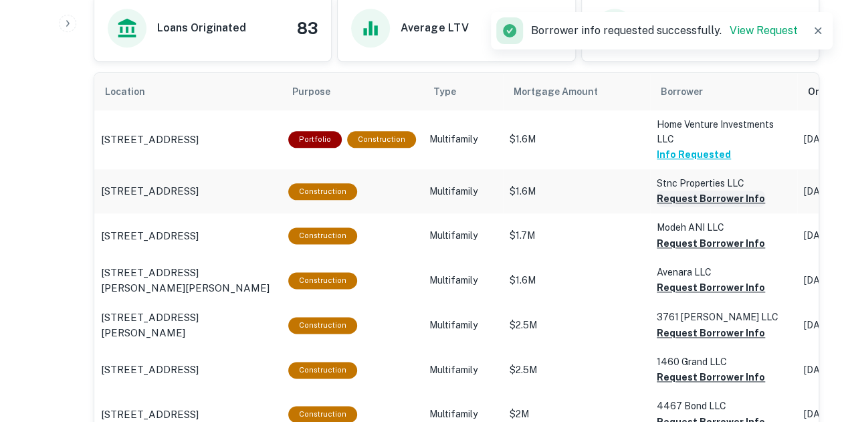
click at [674, 197] on button "Request Borrower Info" at bounding box center [711, 199] width 108 height 16
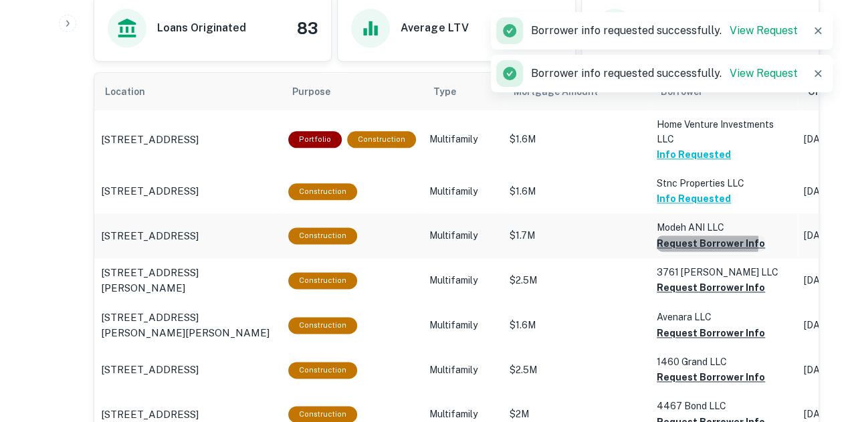
click at [675, 240] on button "Request Borrower Info" at bounding box center [711, 243] width 108 height 16
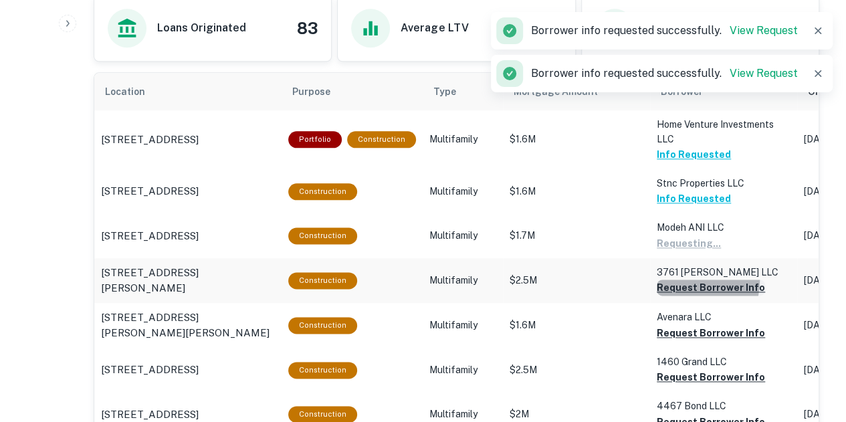
click at [677, 280] on button "Request Borrower Info" at bounding box center [711, 288] width 108 height 16
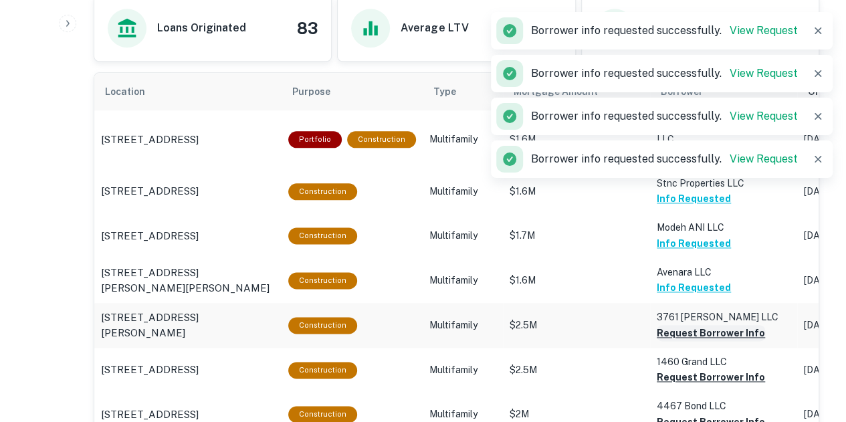
click at [678, 326] on button "Request Borrower Info" at bounding box center [711, 333] width 108 height 16
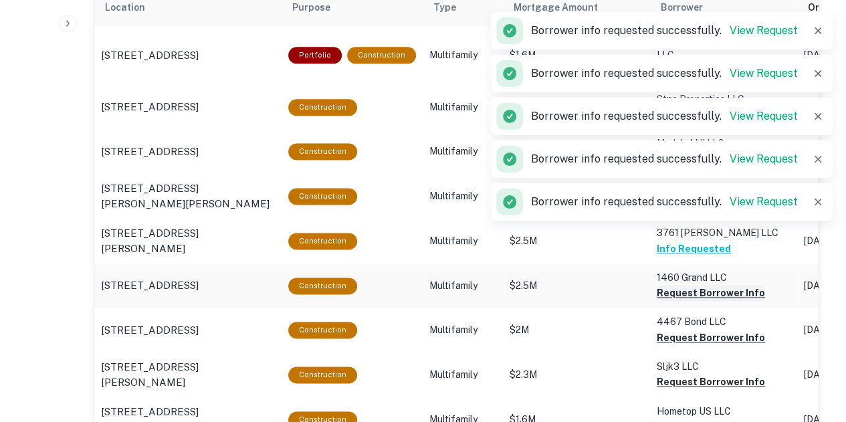
scroll to position [833, 0]
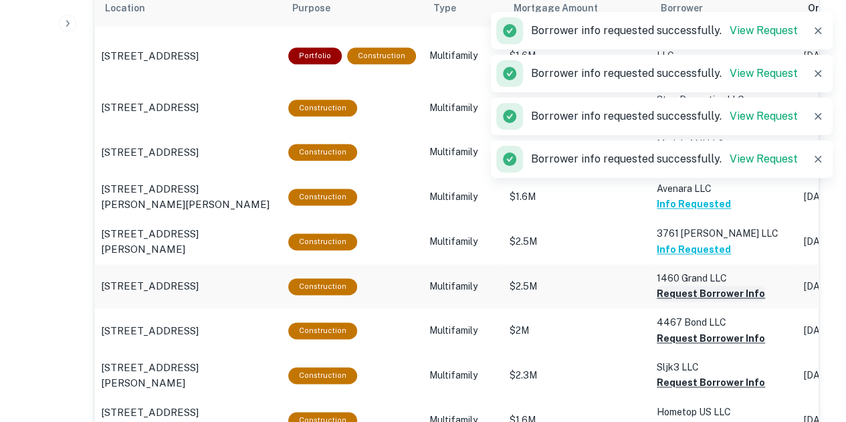
click at [681, 288] on button "Request Borrower Info" at bounding box center [711, 294] width 108 height 16
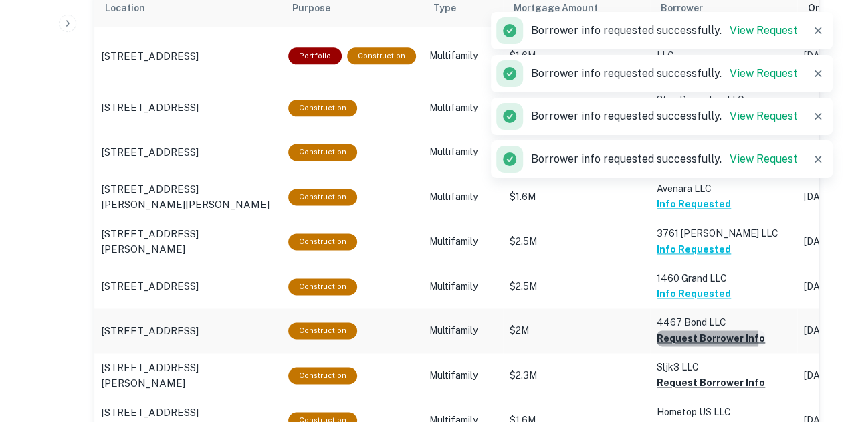
click at [683, 339] on button "Request Borrower Info" at bounding box center [711, 338] width 108 height 16
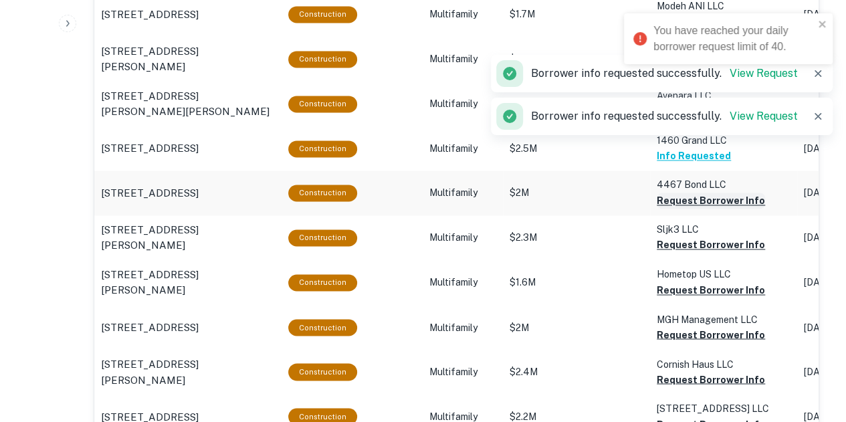
scroll to position [972, 0]
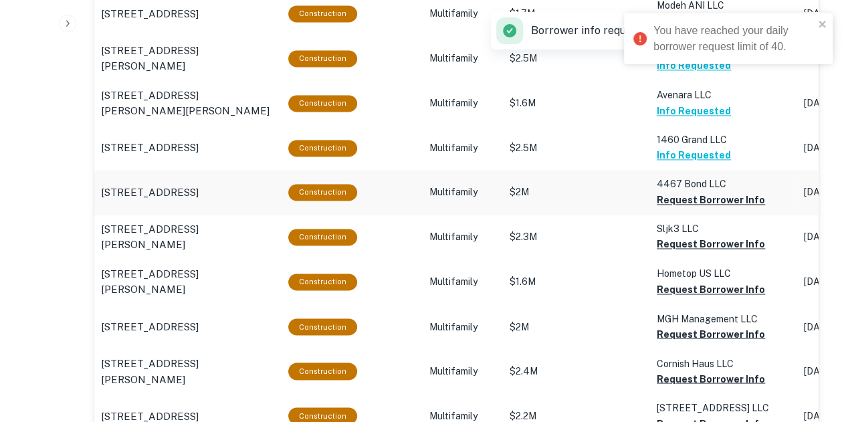
click at [684, 188] on p "4467 Bond LLC" at bounding box center [724, 184] width 134 height 15
click at [682, 199] on button "Request Borrower Info" at bounding box center [711, 200] width 108 height 16
click at [821, 86] on div "Back to search Conventus Description SHOW MORE Save Lender Visit Website Key Co…" at bounding box center [457, 4] width 758 height 1911
click at [820, 25] on icon "close" at bounding box center [822, 24] width 7 height 7
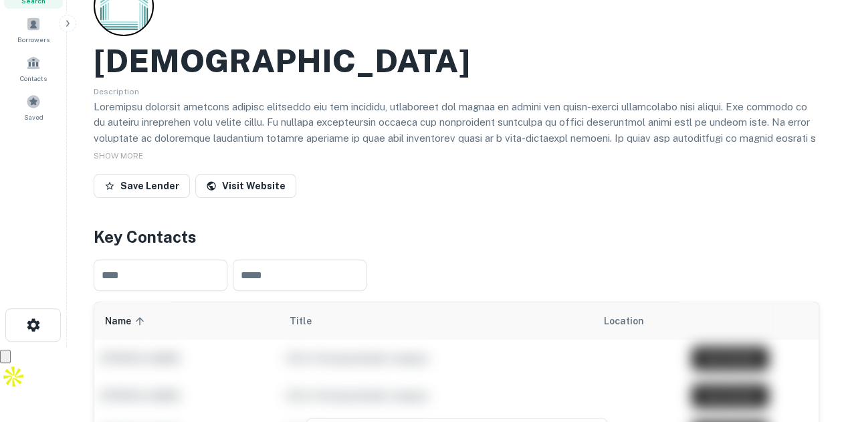
scroll to position [0, 0]
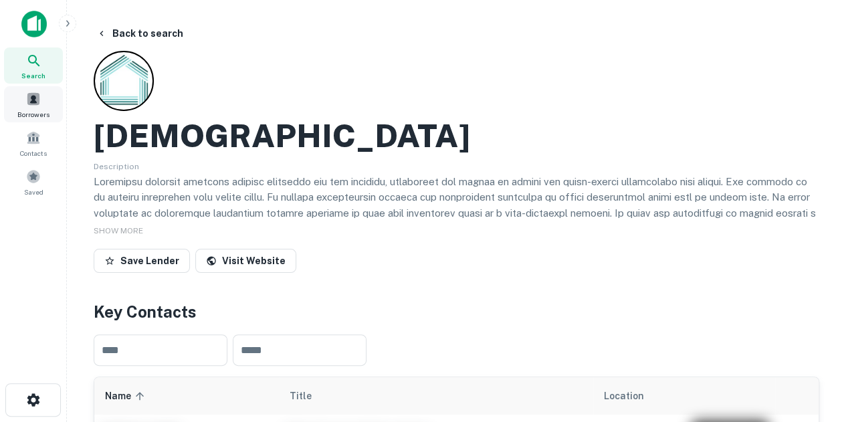
click at [33, 108] on div "Borrowers" at bounding box center [33, 104] width 59 height 36
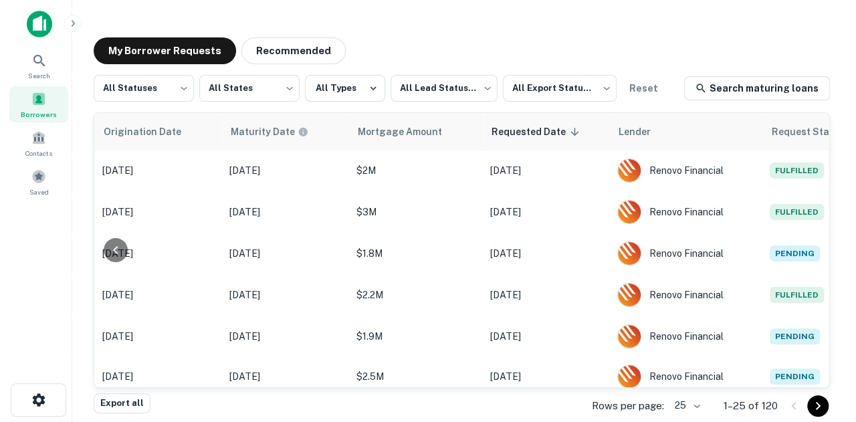
scroll to position [1, 0]
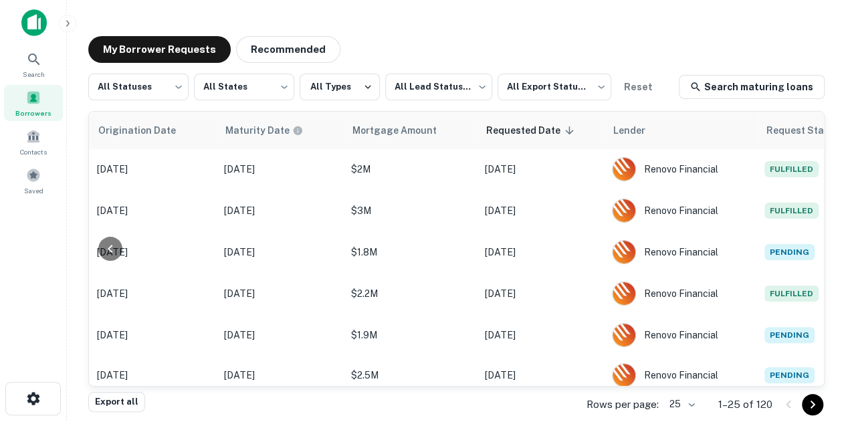
click at [687, 405] on body "Search Borrowers Contacts Saved My Borrower Requests Recommended All Statuses *…" at bounding box center [423, 210] width 846 height 422
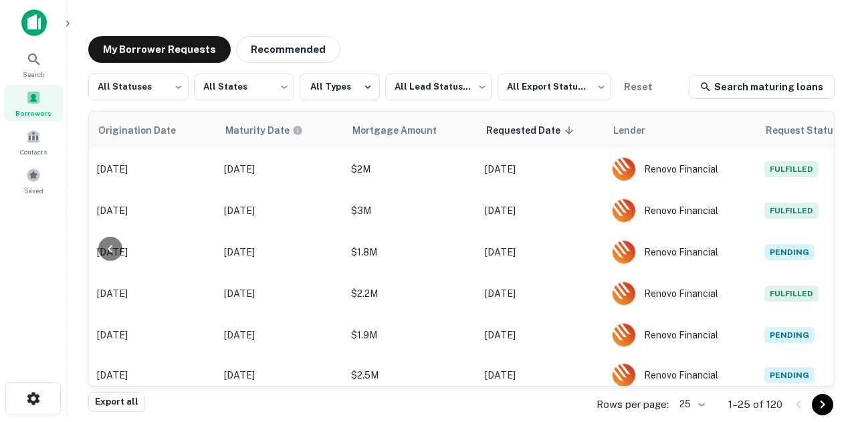
scroll to position [784, 711]
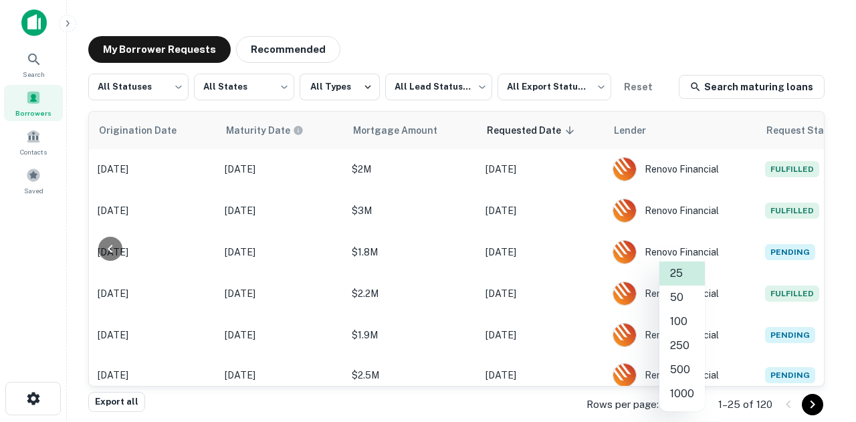
click at [684, 346] on li "250" at bounding box center [682, 346] width 45 height 24
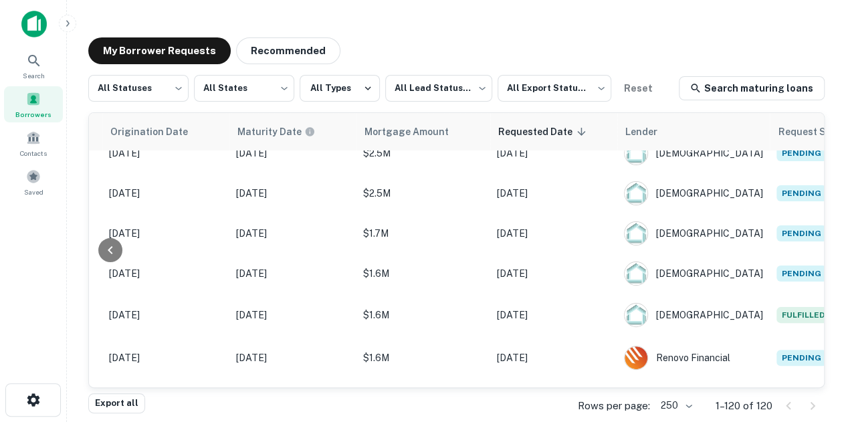
scroll to position [0, 700]
